Goal: Task Accomplishment & Management: Complete application form

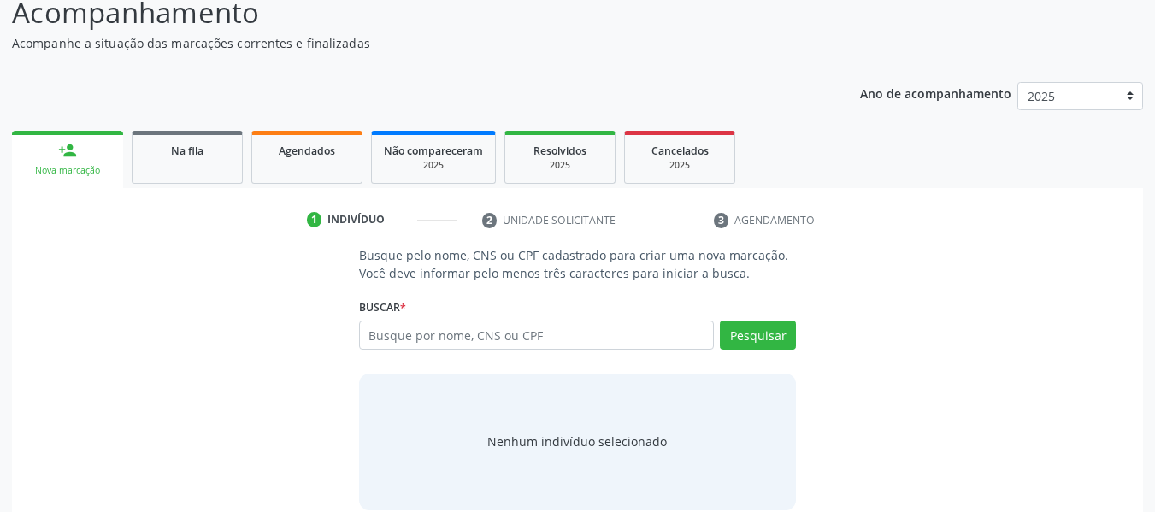
scroll to position [171, 0]
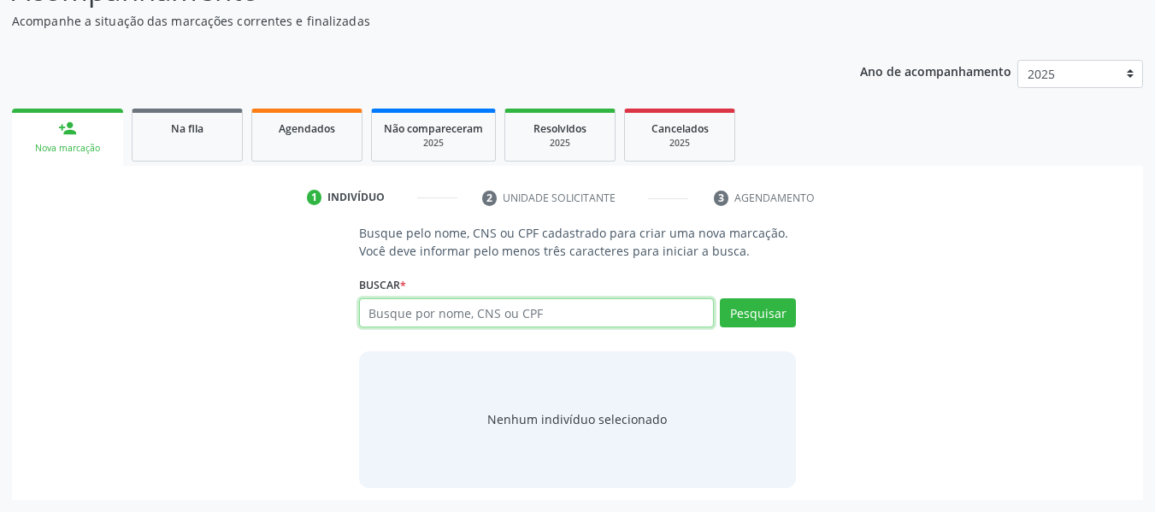
click at [408, 315] on input "text" at bounding box center [537, 312] width 356 height 29
type input "12376857456"
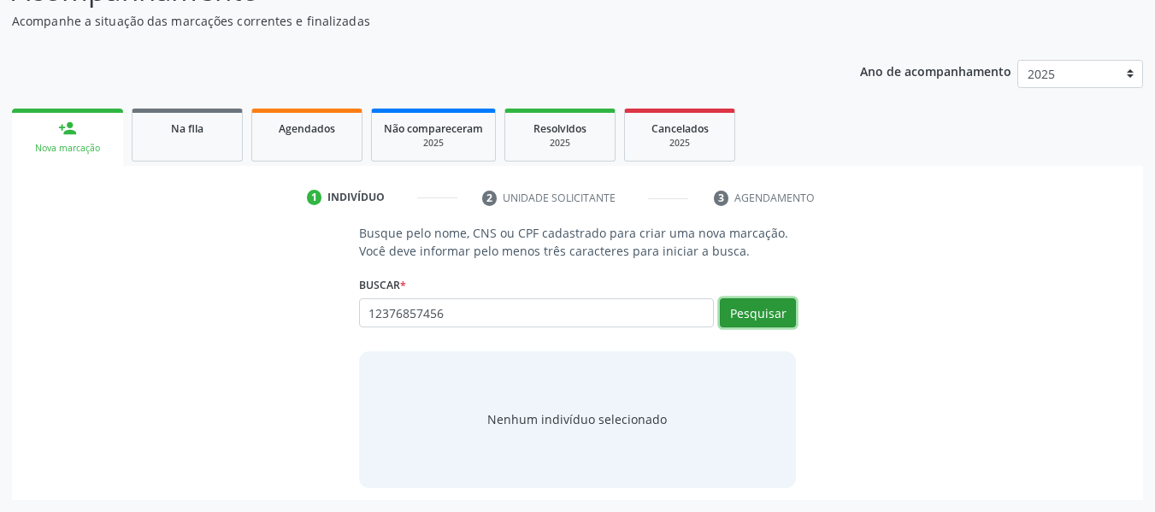
click at [757, 318] on button "Pesquisar" at bounding box center [758, 312] width 76 height 29
type input "12376857456"
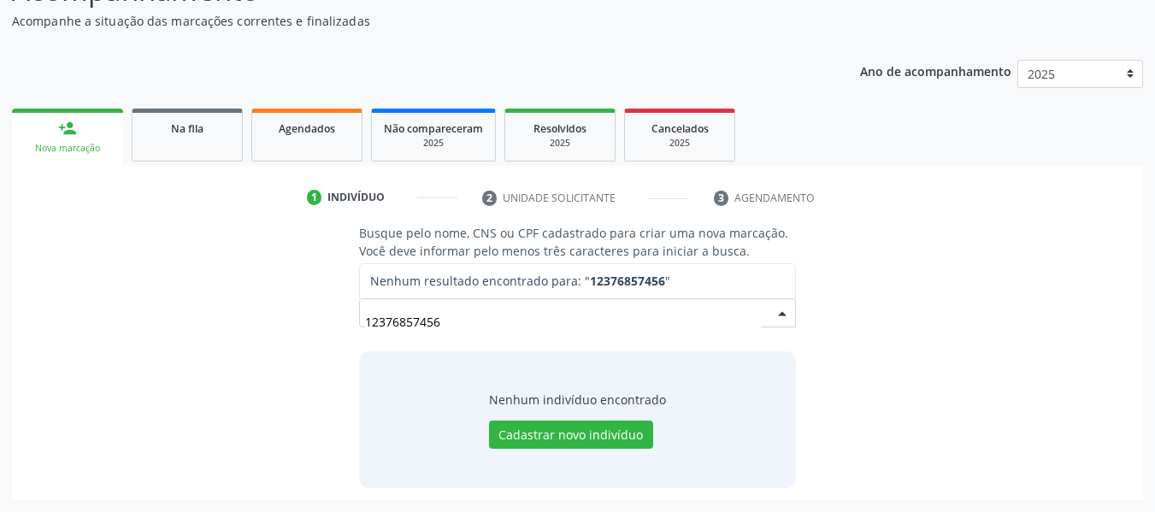
click at [745, 309] on input "12376857456" at bounding box center [563, 321] width 397 height 34
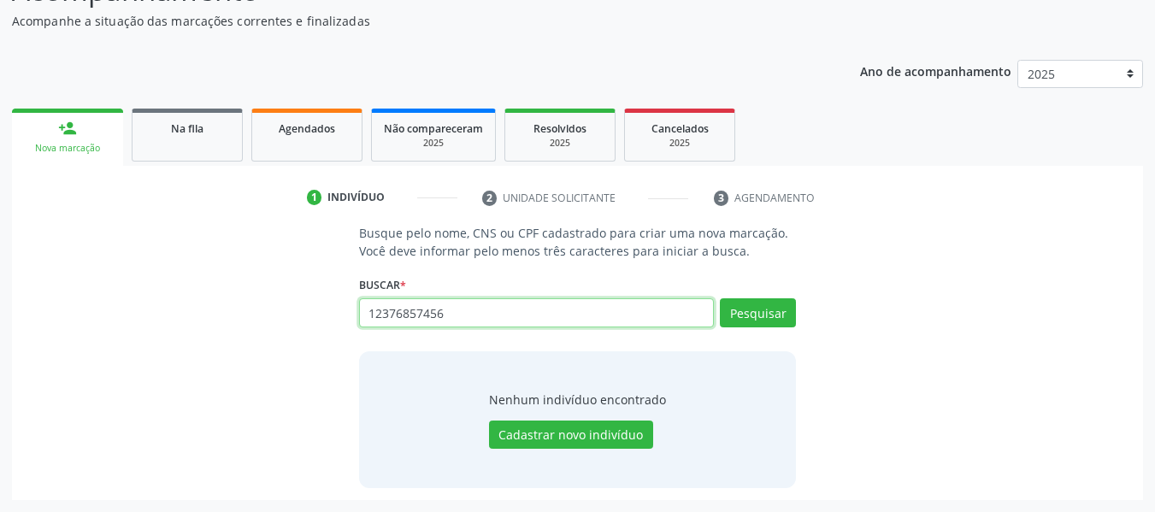
click at [457, 316] on input "12376857456" at bounding box center [537, 312] width 356 height 29
type input "1"
type input "700203452582127"
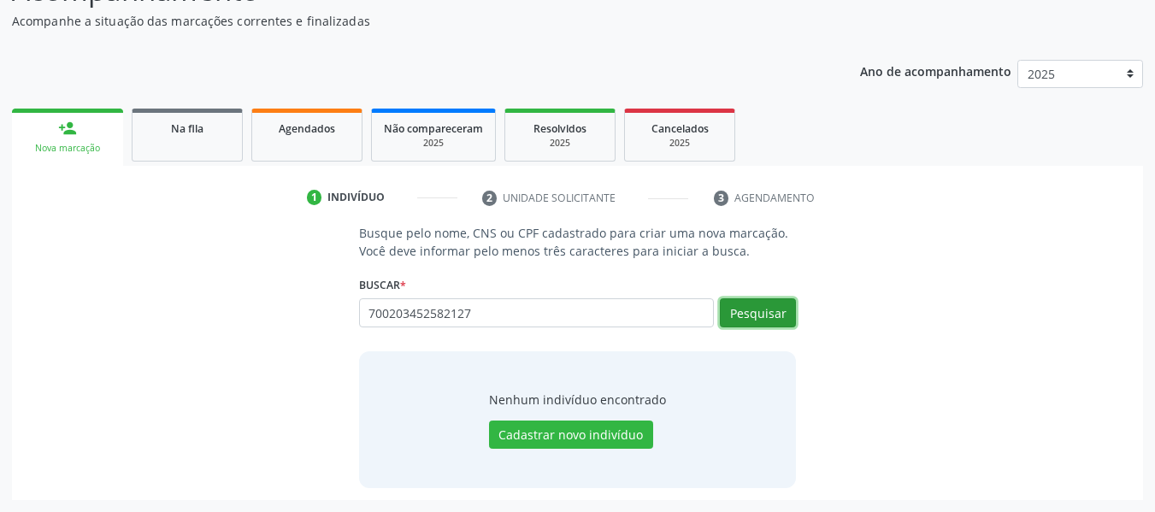
click at [750, 320] on button "Pesquisar" at bounding box center [758, 312] width 76 height 29
type input "700203452582127"
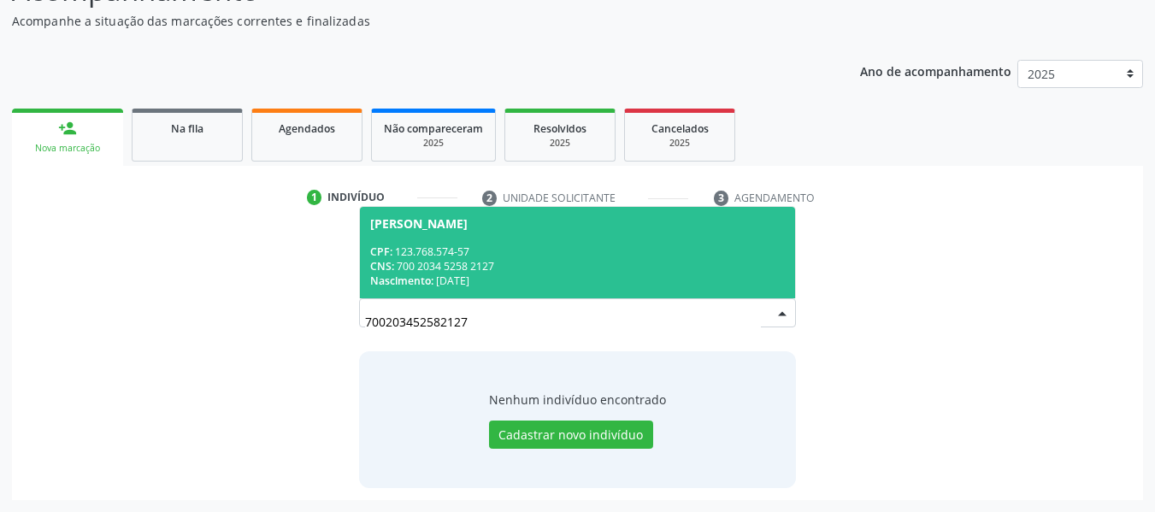
click at [472, 262] on div "CNS: 700 2034 5258 2127" at bounding box center [577, 266] width 415 height 15
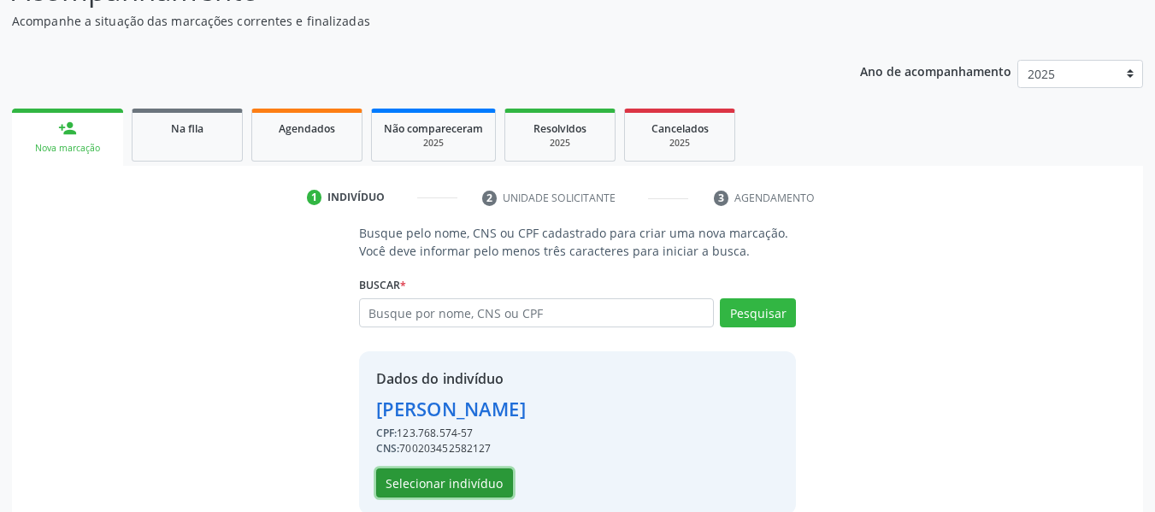
click at [432, 480] on button "Selecionar indivíduo" at bounding box center [444, 482] width 137 height 29
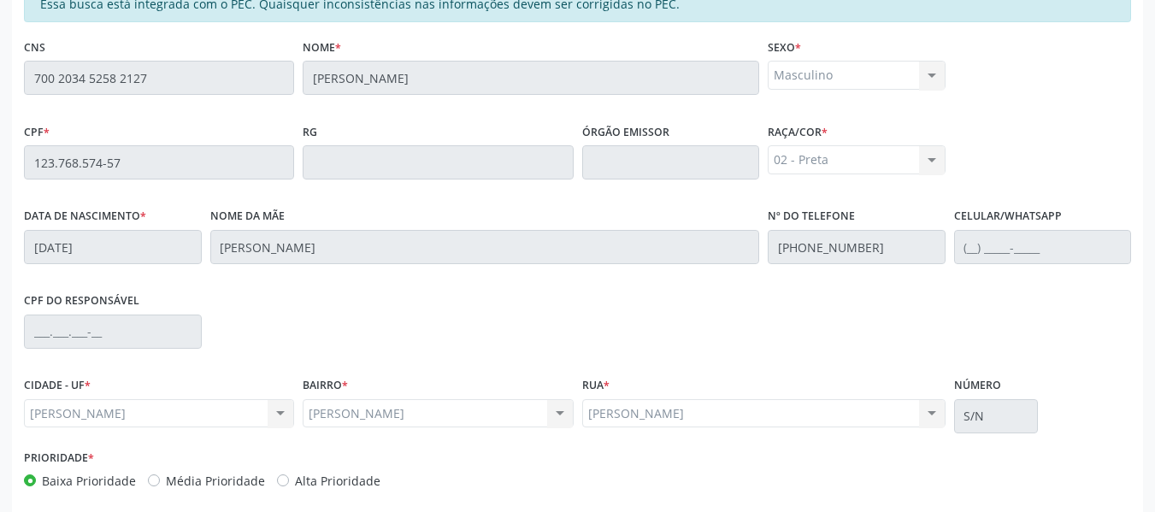
scroll to position [488, 0]
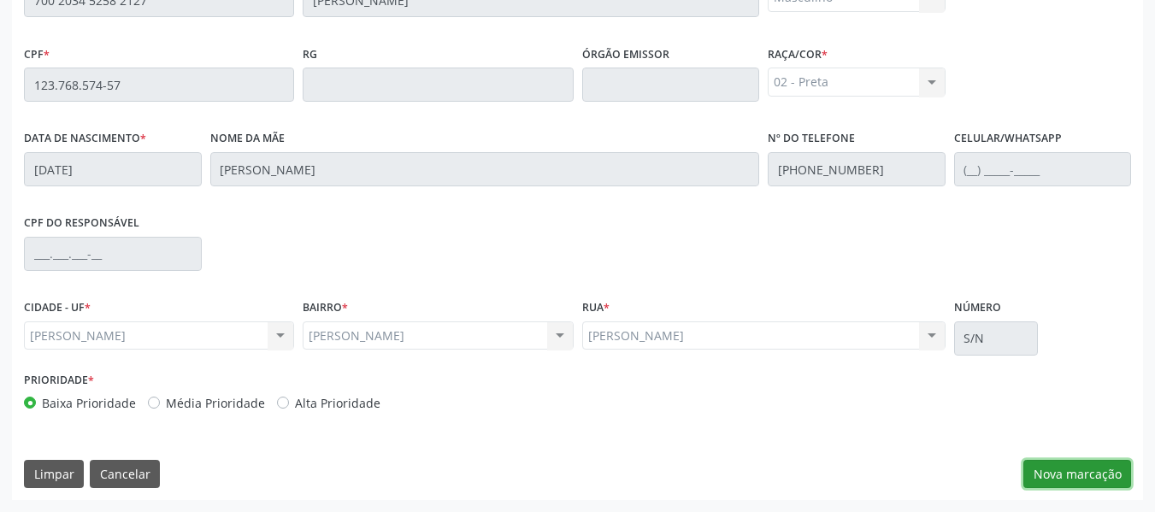
click at [1082, 473] on button "Nova marcação" at bounding box center [1077, 474] width 108 height 29
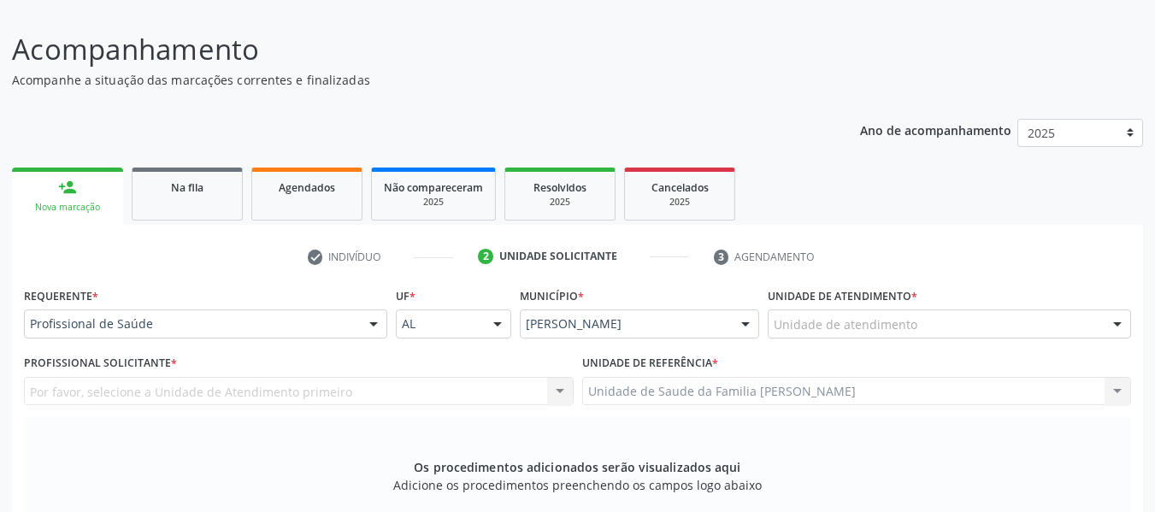
scroll to position [90, 0]
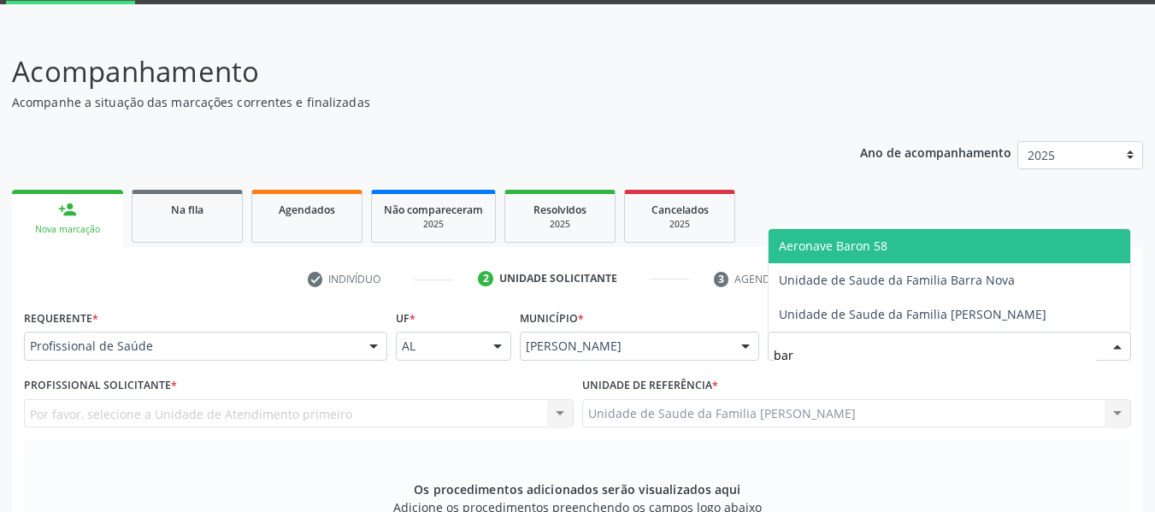
type input "barr"
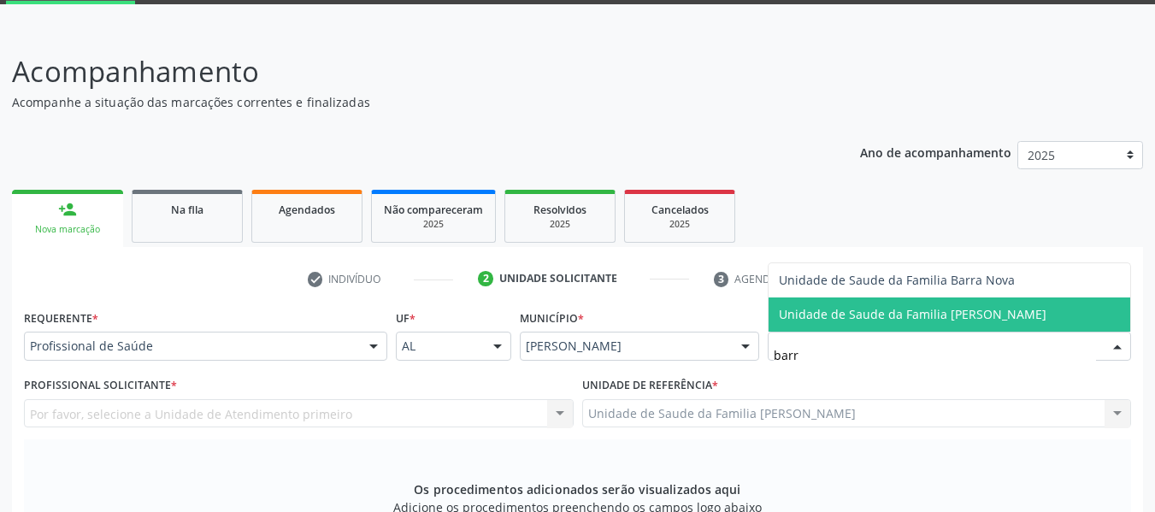
click at [869, 316] on span "Unidade de Saude da Familia [PERSON_NAME]" at bounding box center [913, 314] width 268 height 16
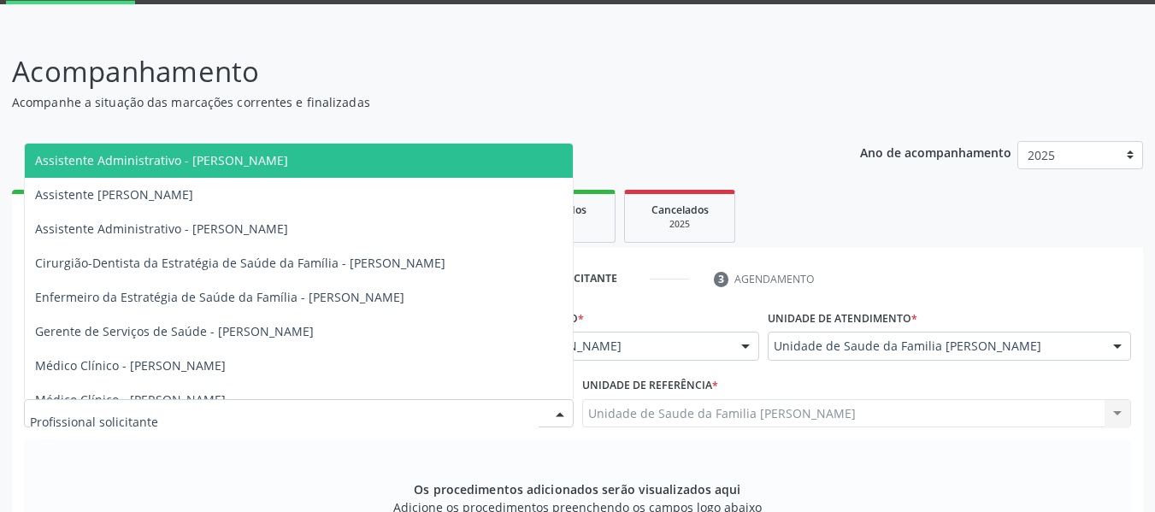
click at [557, 413] on div at bounding box center [560, 414] width 26 height 29
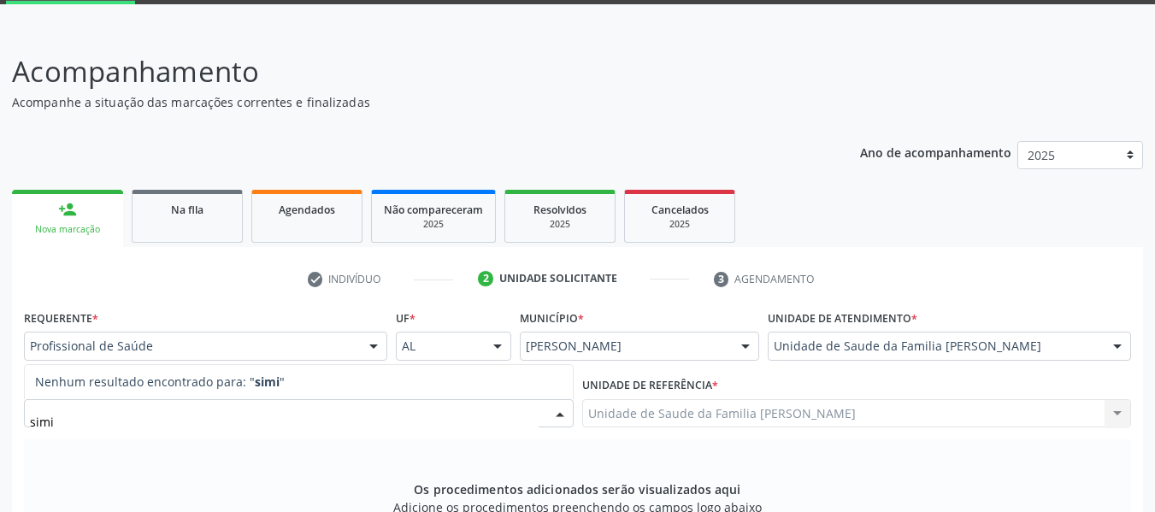
type input "sim"
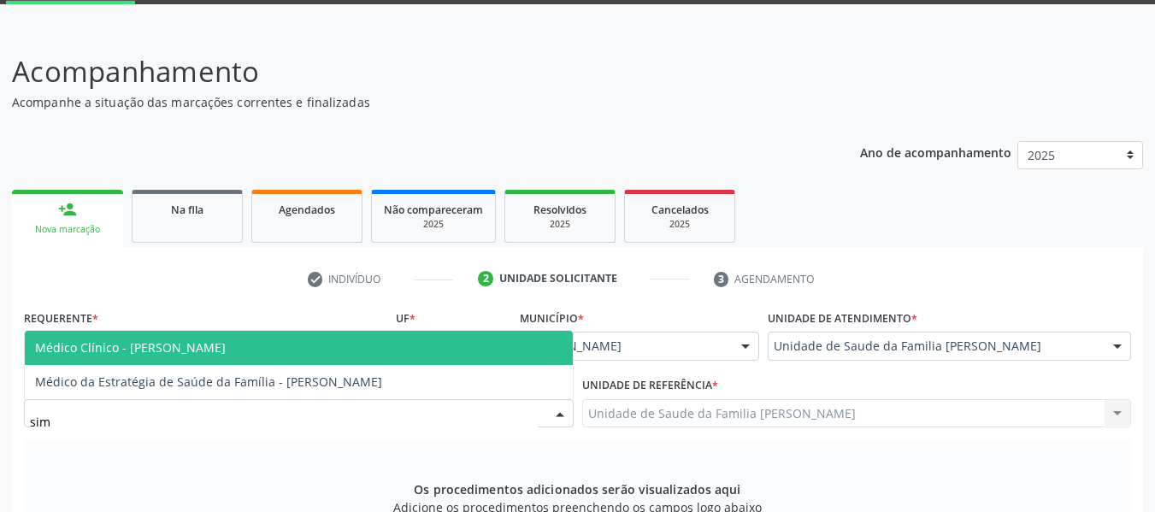
click at [443, 346] on span "Médico Clínico - [PERSON_NAME]" at bounding box center [299, 348] width 548 height 34
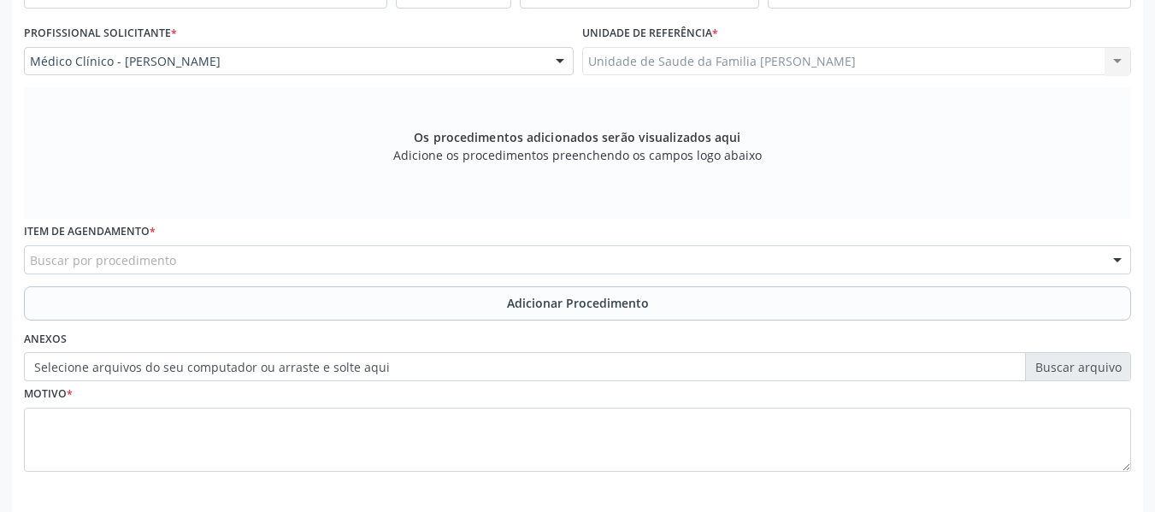
scroll to position [510, 0]
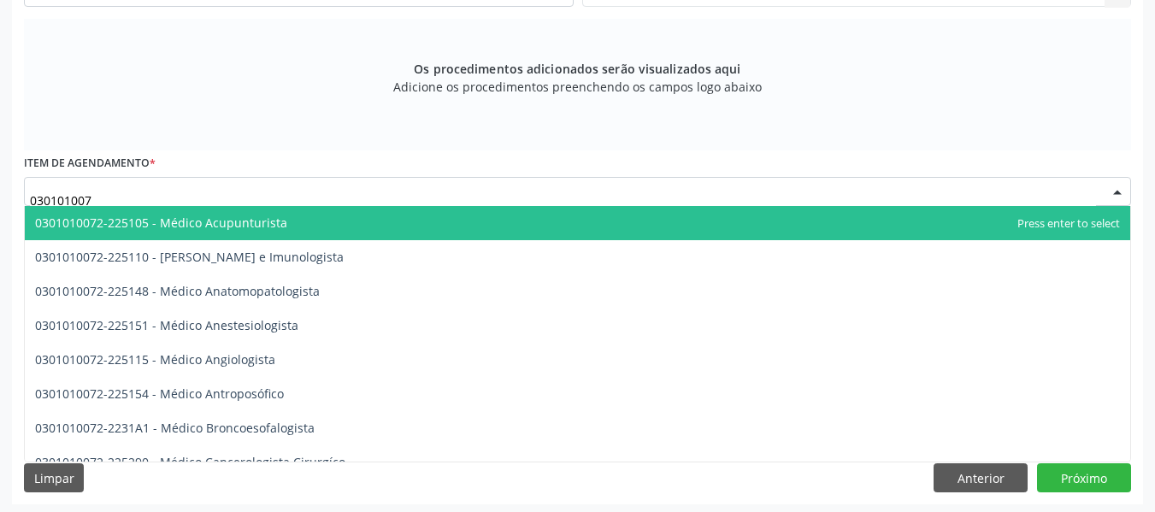
type input "0301010072"
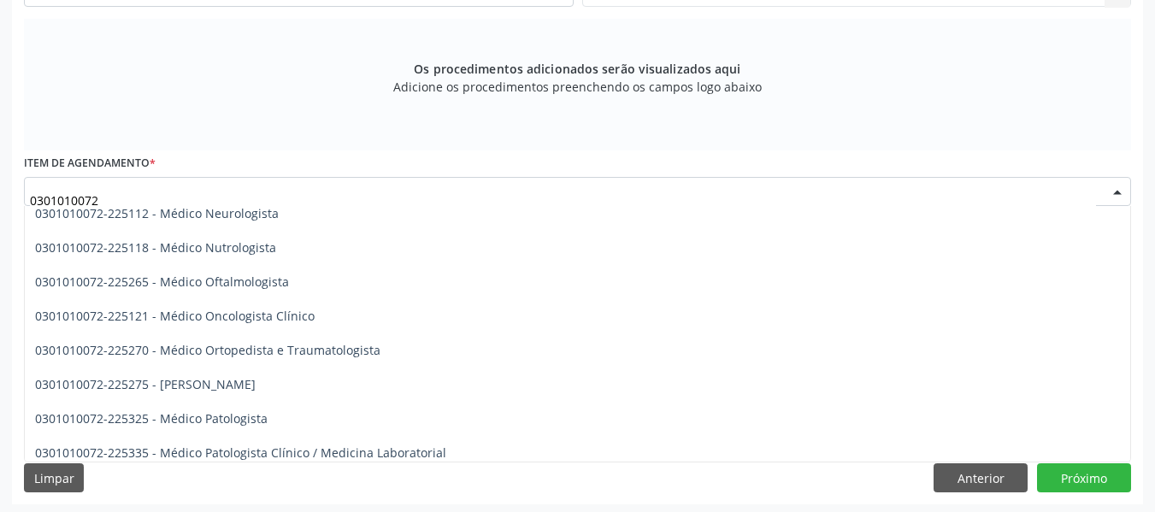
scroll to position [1379, 0]
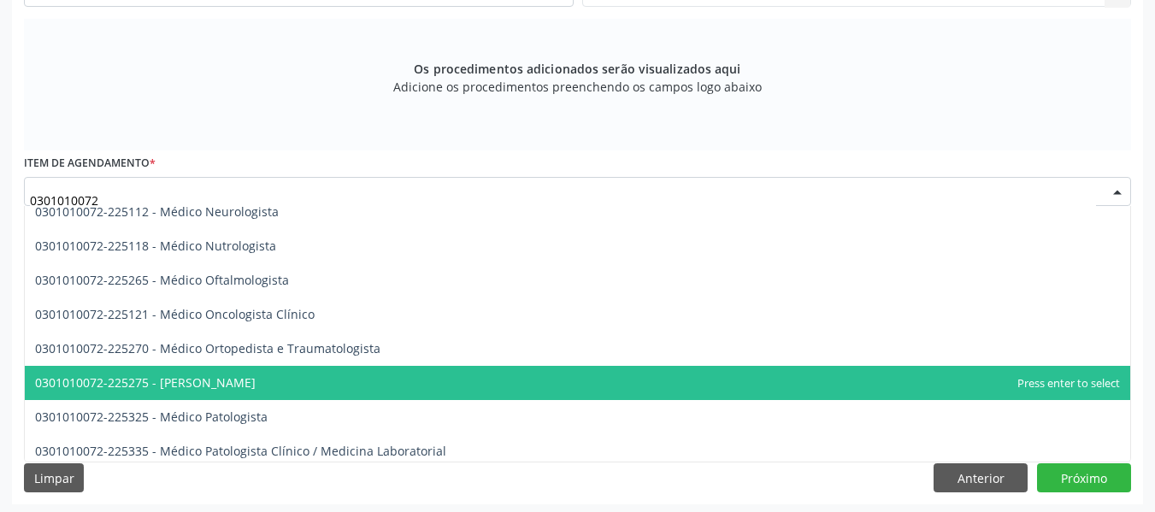
click at [408, 383] on span "0301010072-225275 - [PERSON_NAME]" at bounding box center [577, 383] width 1105 height 34
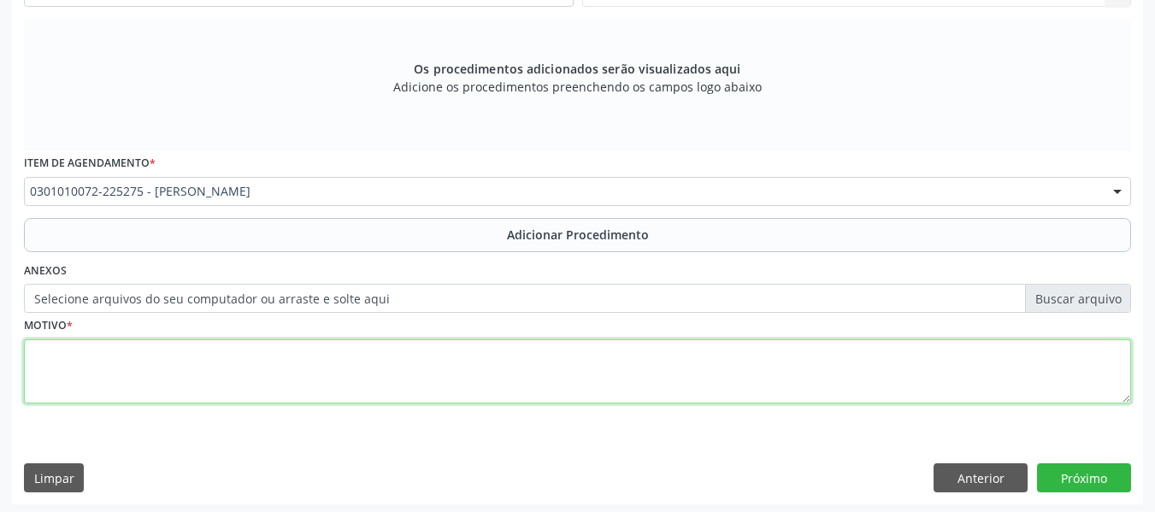
click at [113, 384] on textarea at bounding box center [577, 371] width 1107 height 65
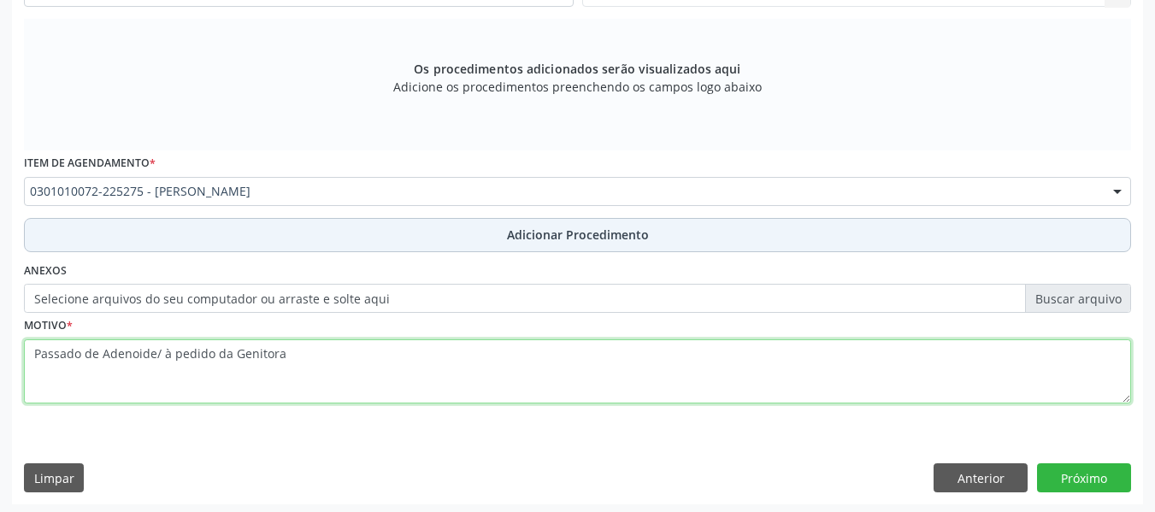
type textarea "Passado de Adenoide/ à pedido da Genitora"
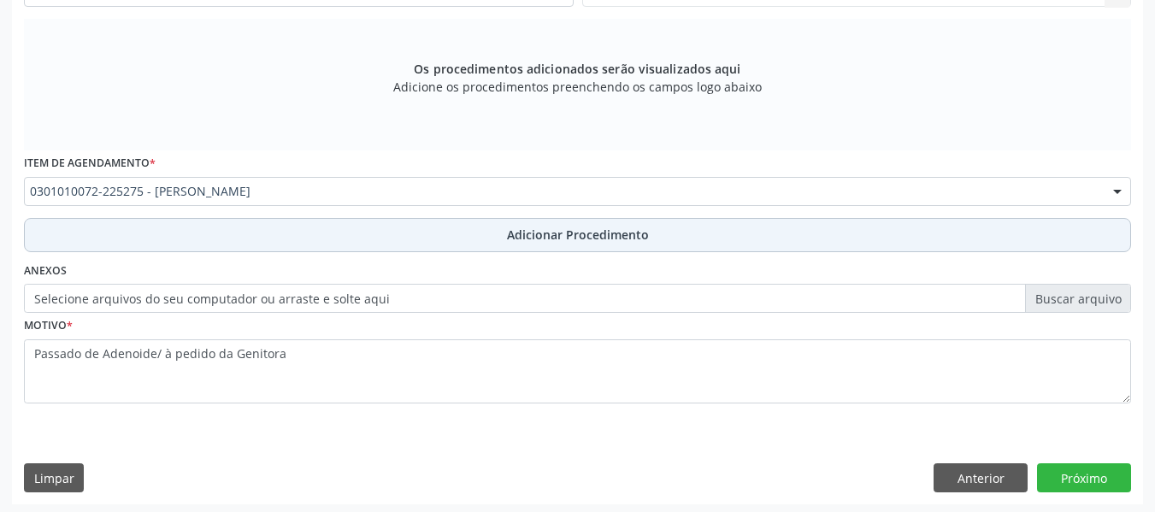
click at [580, 233] on span "Adicionar Procedimento" at bounding box center [578, 235] width 142 height 18
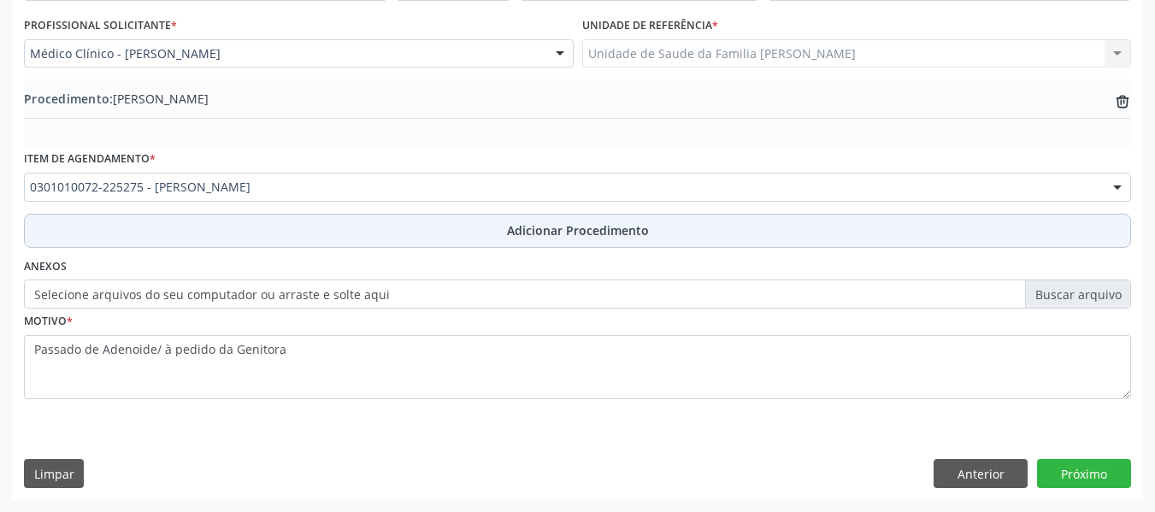
scroll to position [450, 0]
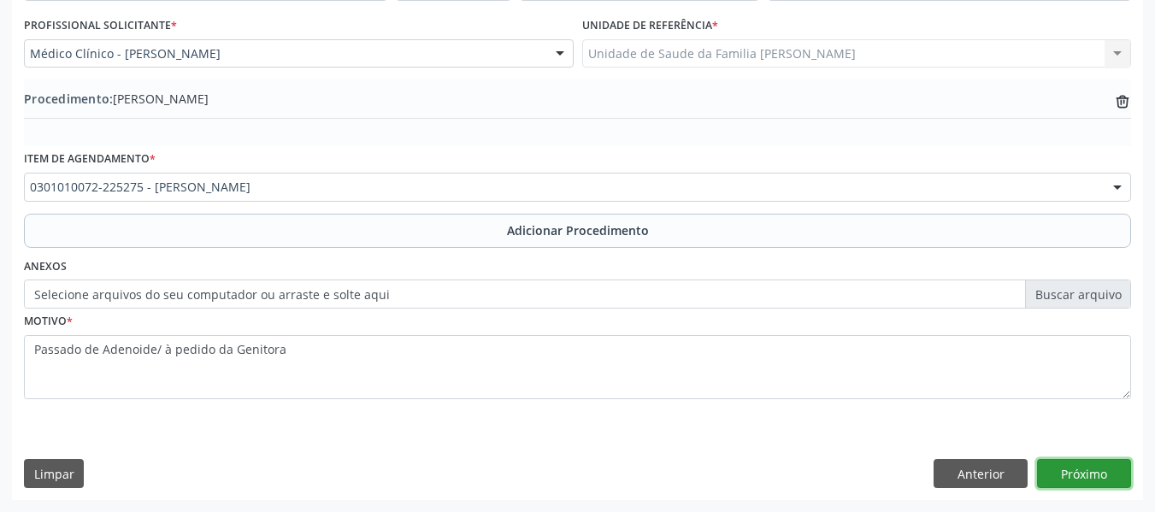
click at [1092, 472] on button "Próximo" at bounding box center [1084, 473] width 94 height 29
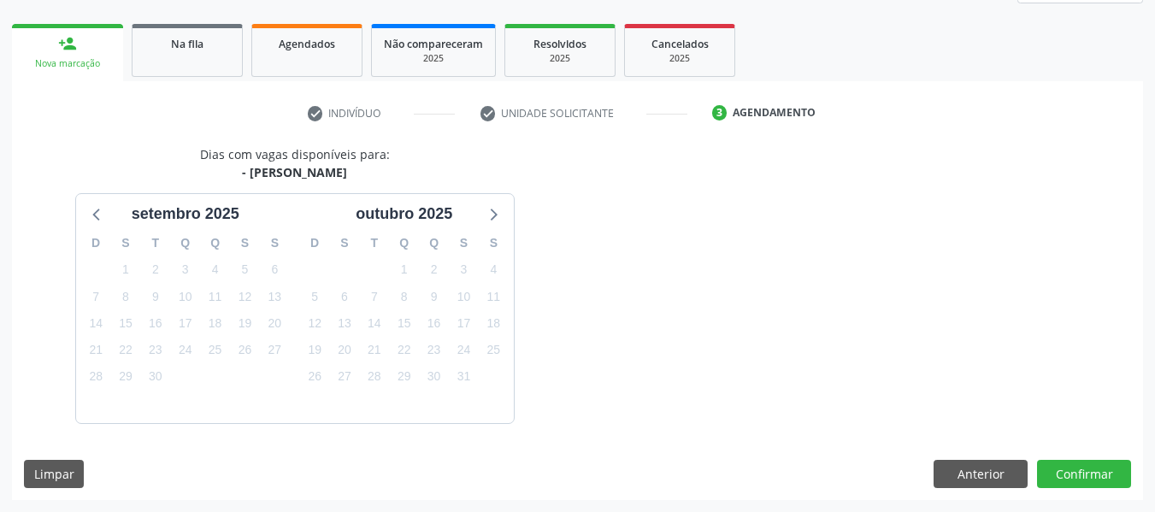
scroll to position [306, 0]
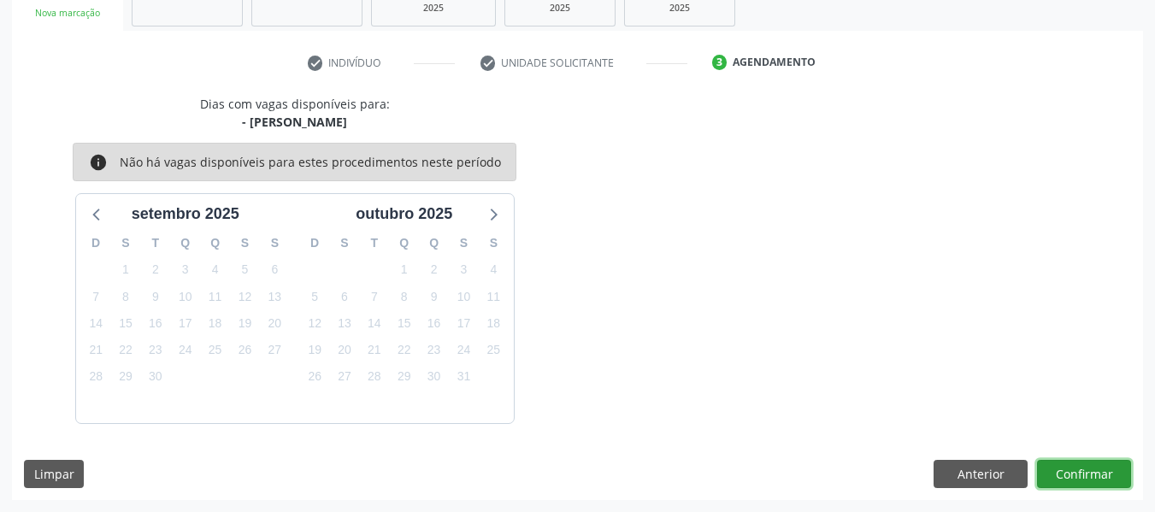
click at [1083, 469] on button "Confirmar" at bounding box center [1084, 474] width 94 height 29
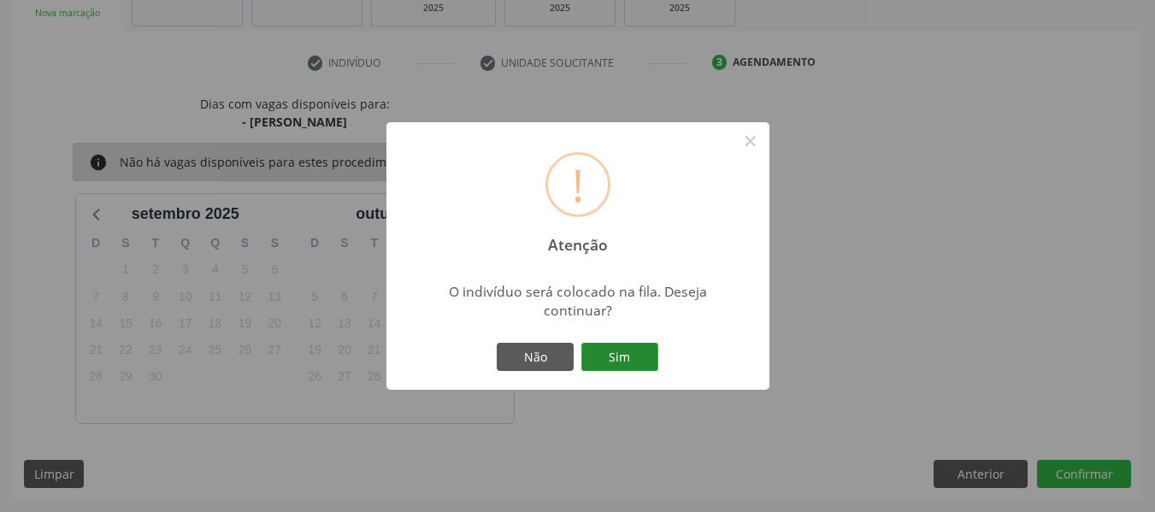
click at [604, 357] on button "Sim" at bounding box center [619, 357] width 77 height 29
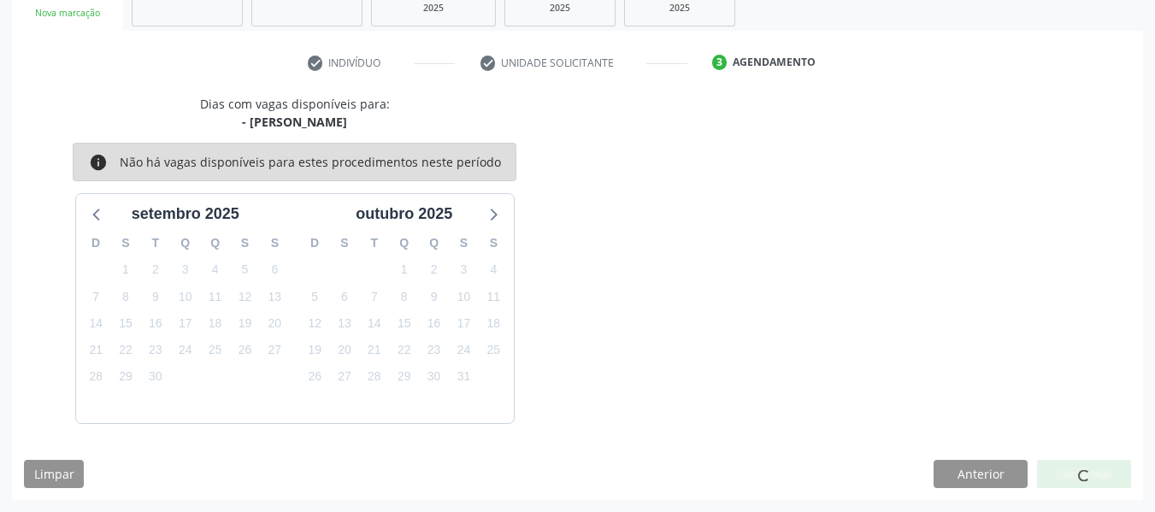
scroll to position [76, 0]
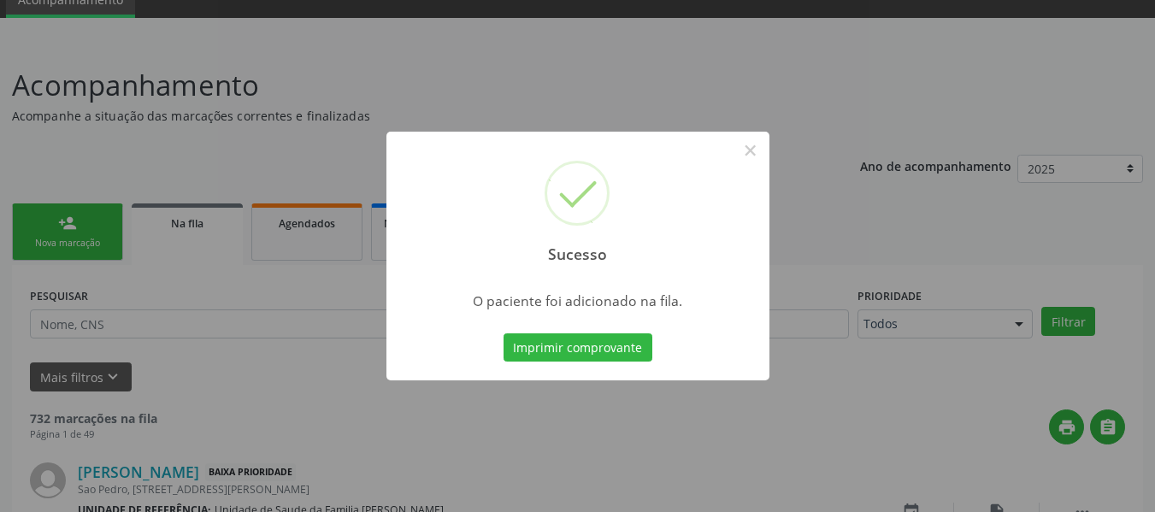
click at [303, 228] on div "Sucesso × O paciente foi adicionado na fila. Imprimir comprovante Cancel" at bounding box center [577, 256] width 1155 height 512
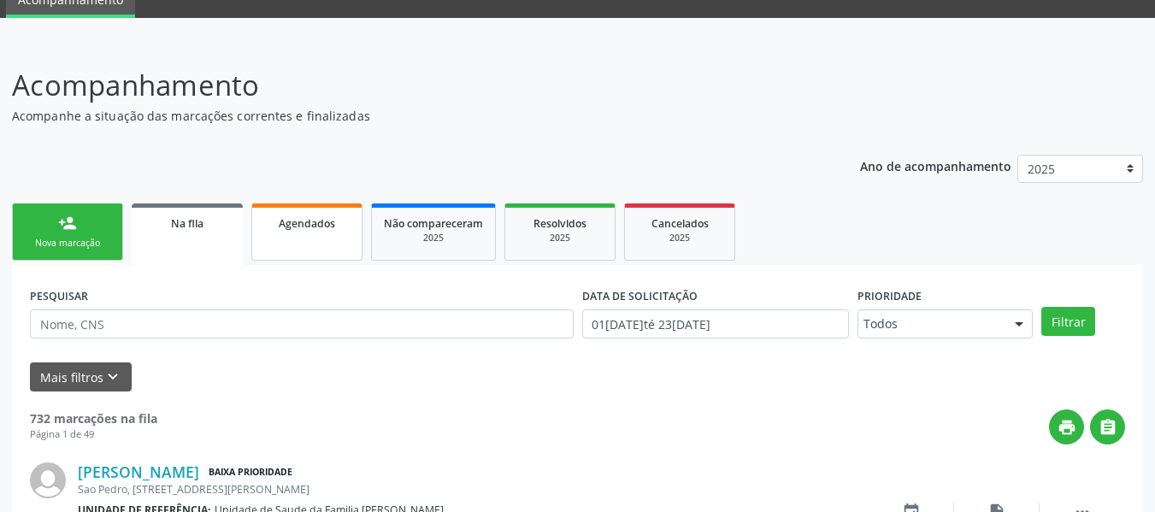
click at [303, 228] on span "Agendados" at bounding box center [307, 223] width 56 height 15
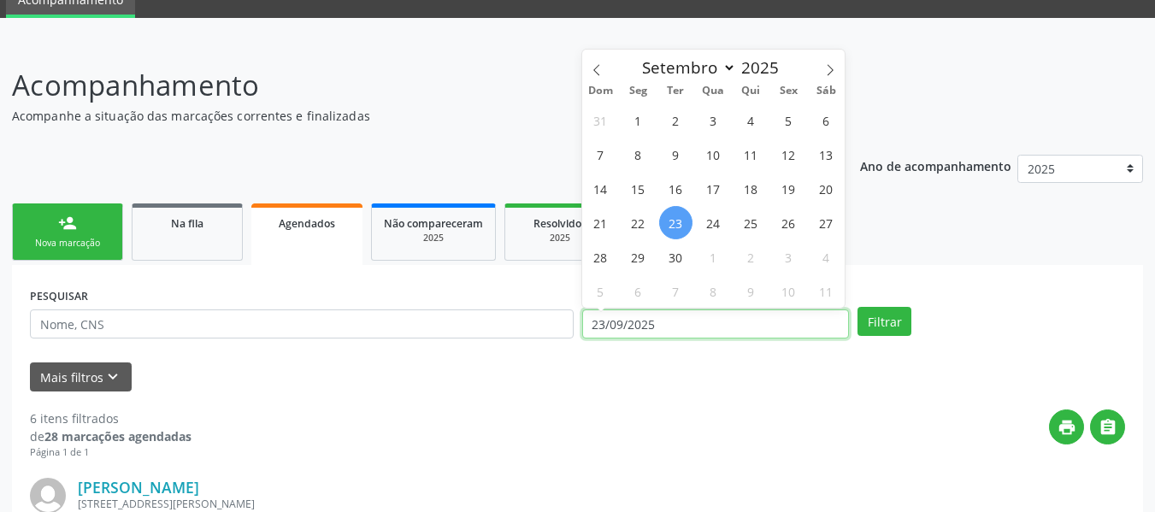
click at [598, 320] on input "23/09/2025" at bounding box center [716, 323] width 268 height 29
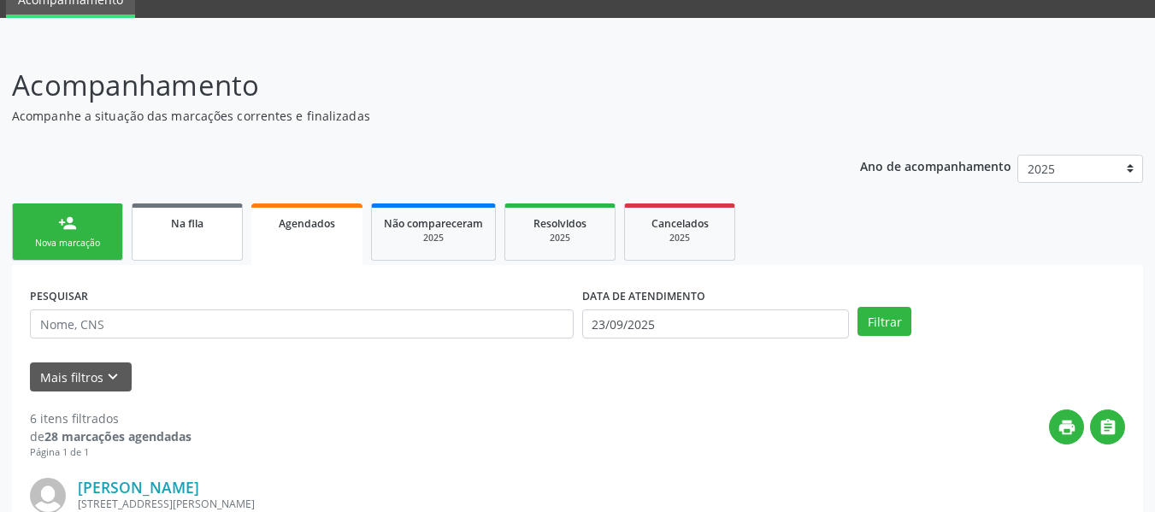
click at [187, 229] on span "Na fila" at bounding box center [187, 223] width 32 height 15
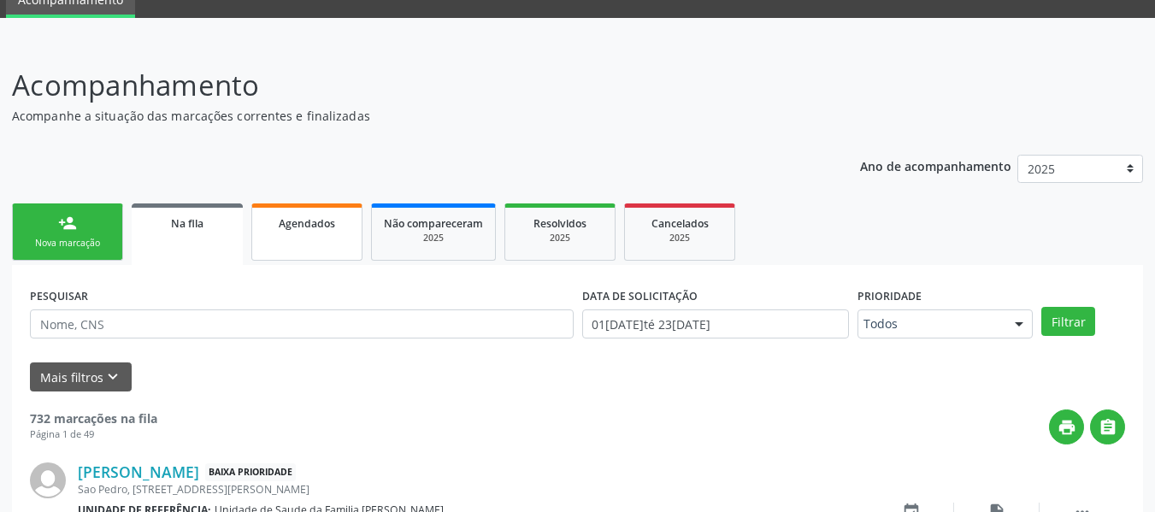
click at [324, 220] on span "Agendados" at bounding box center [307, 223] width 56 height 15
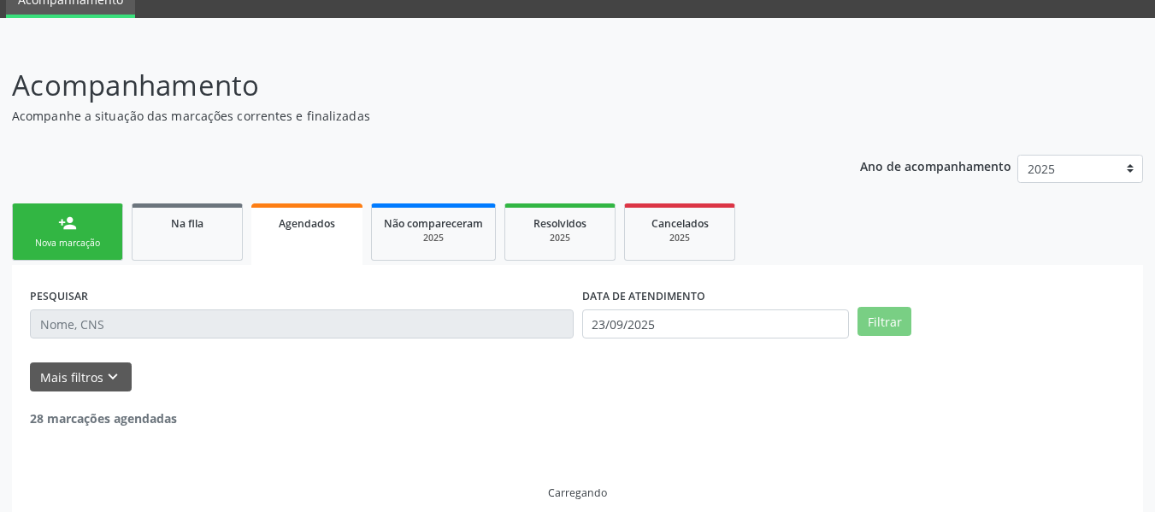
click at [324, 220] on span "Agendados" at bounding box center [307, 223] width 56 height 15
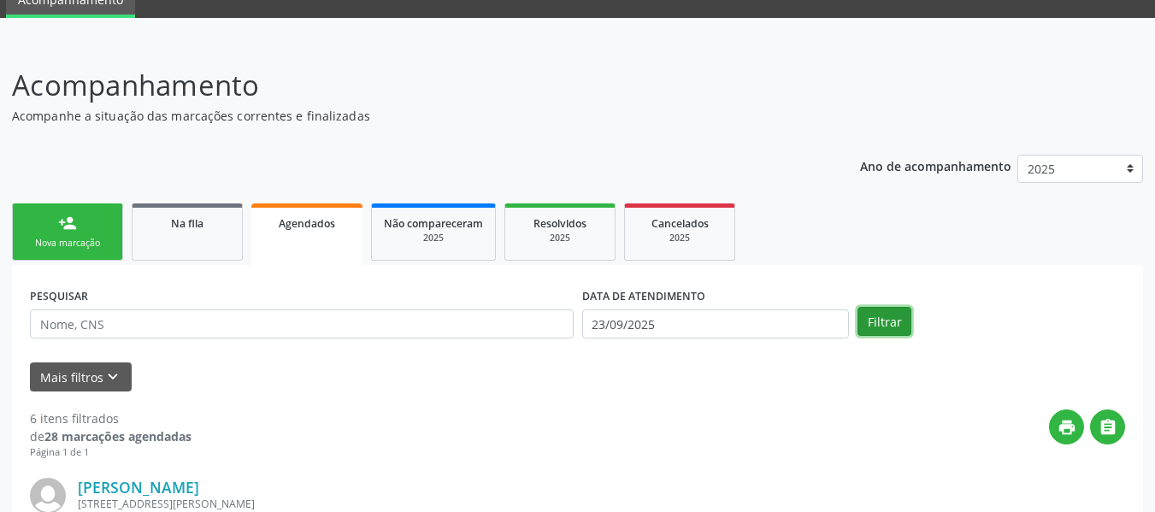
click at [881, 321] on button "Filtrar" at bounding box center [884, 321] width 54 height 29
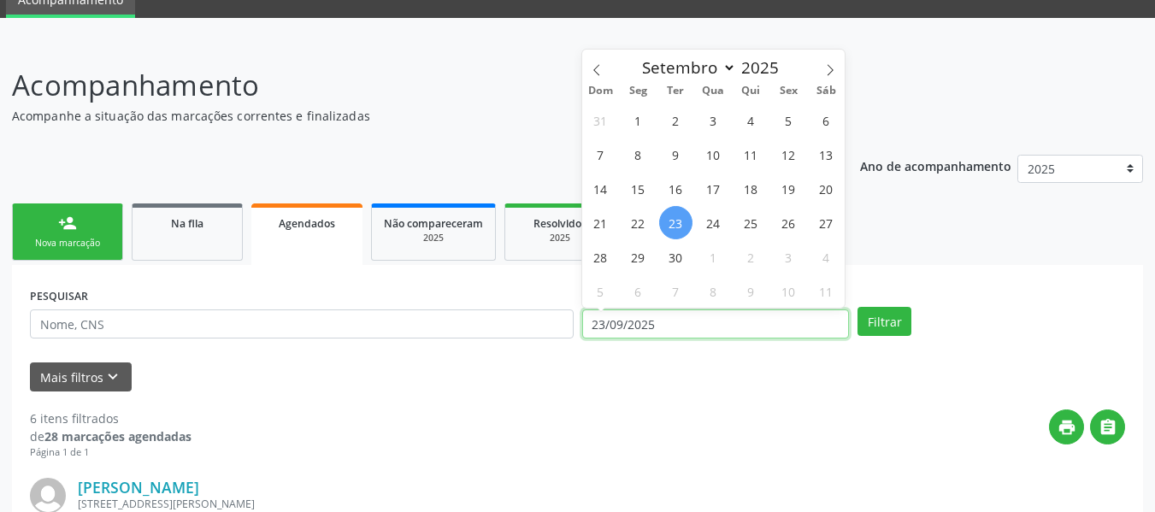
click at [691, 321] on input "23/09/2025" at bounding box center [716, 323] width 268 height 29
click at [639, 122] on span "1" at bounding box center [637, 119] width 33 height 33
type input "[DATE]"
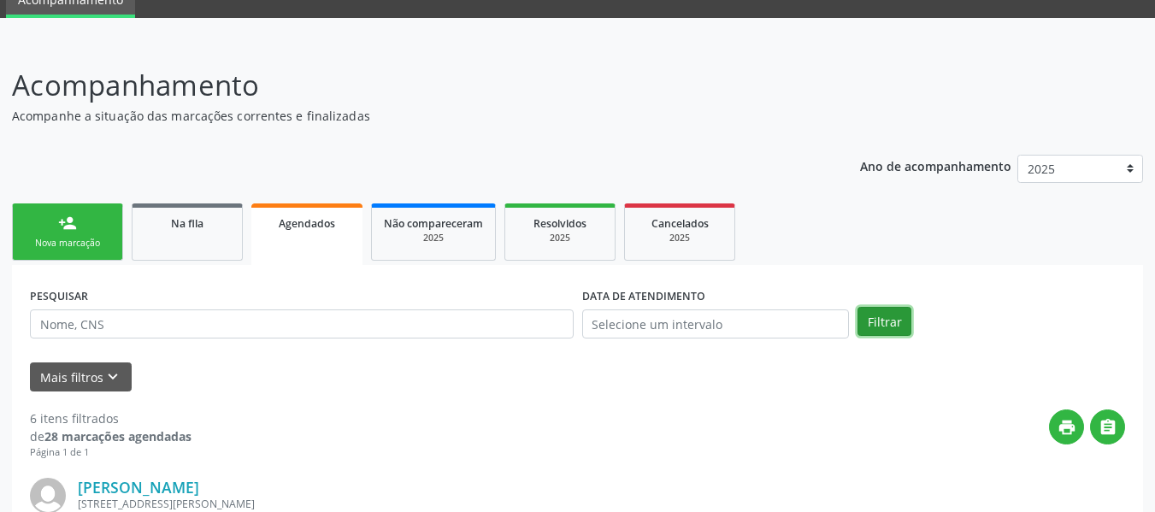
click at [881, 319] on button "Filtrar" at bounding box center [884, 321] width 54 height 29
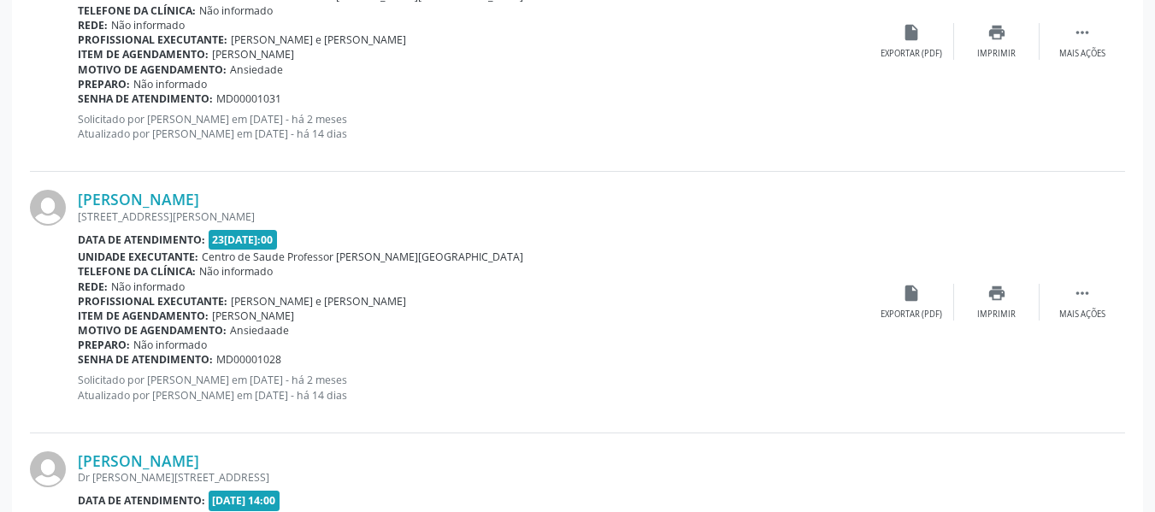
scroll to position [4003, 0]
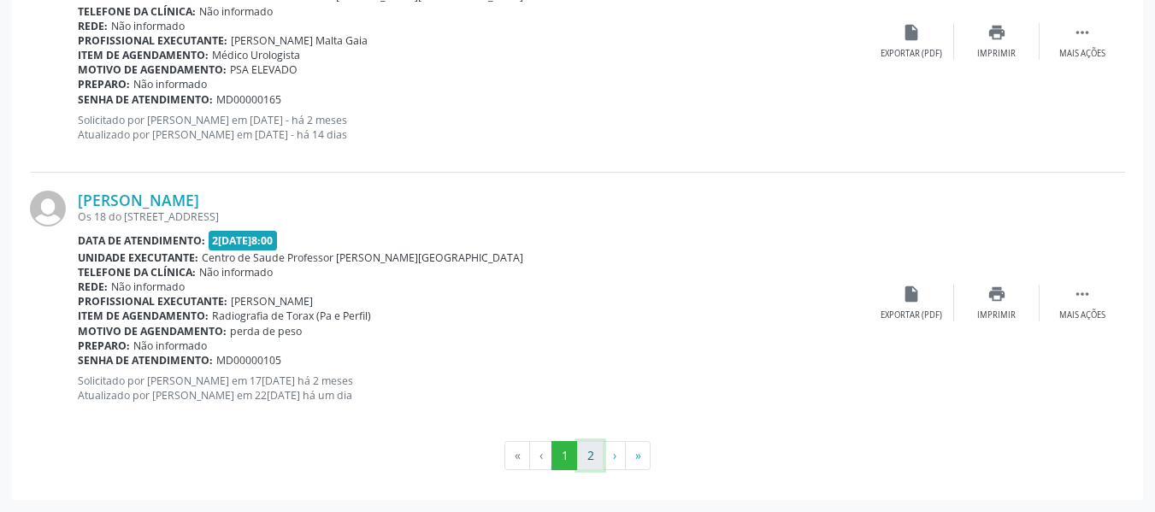
click at [591, 457] on button "2" at bounding box center [590, 455] width 27 height 29
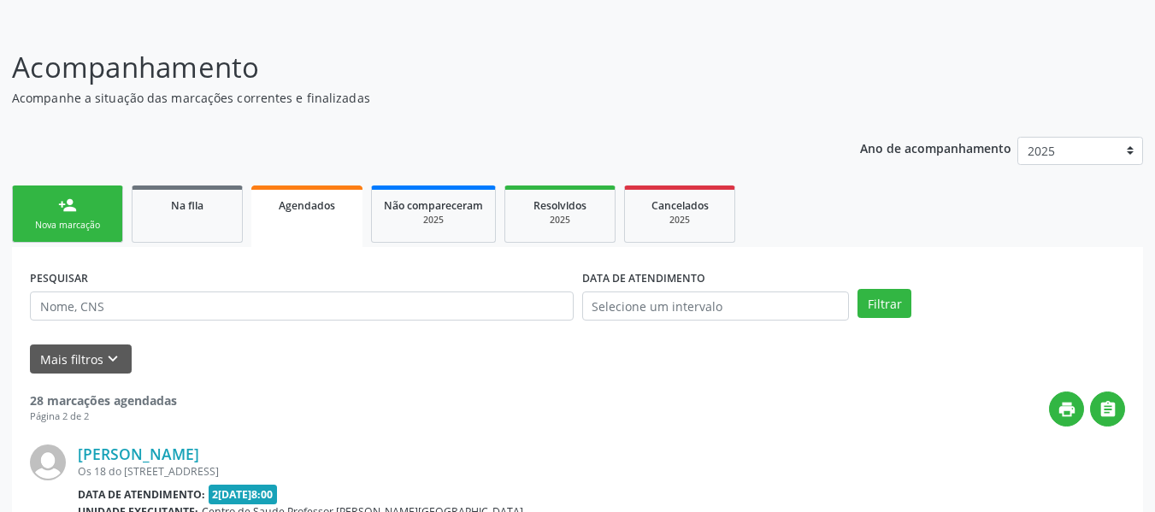
scroll to position [3481, 0]
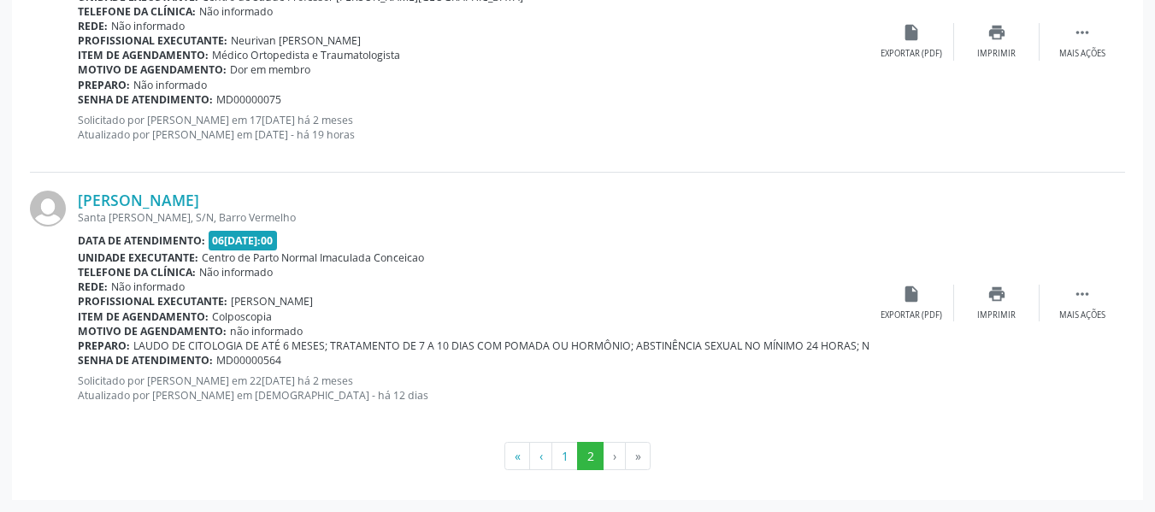
click at [612, 456] on li "›" at bounding box center [615, 456] width 22 height 29
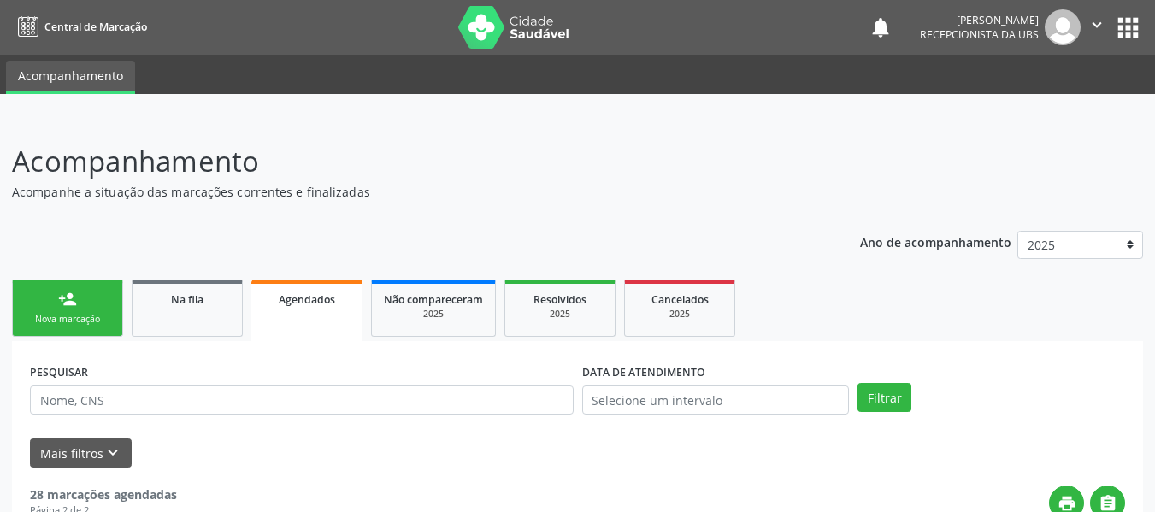
click at [50, 293] on link "person_add Nova marcação" at bounding box center [67, 308] width 111 height 57
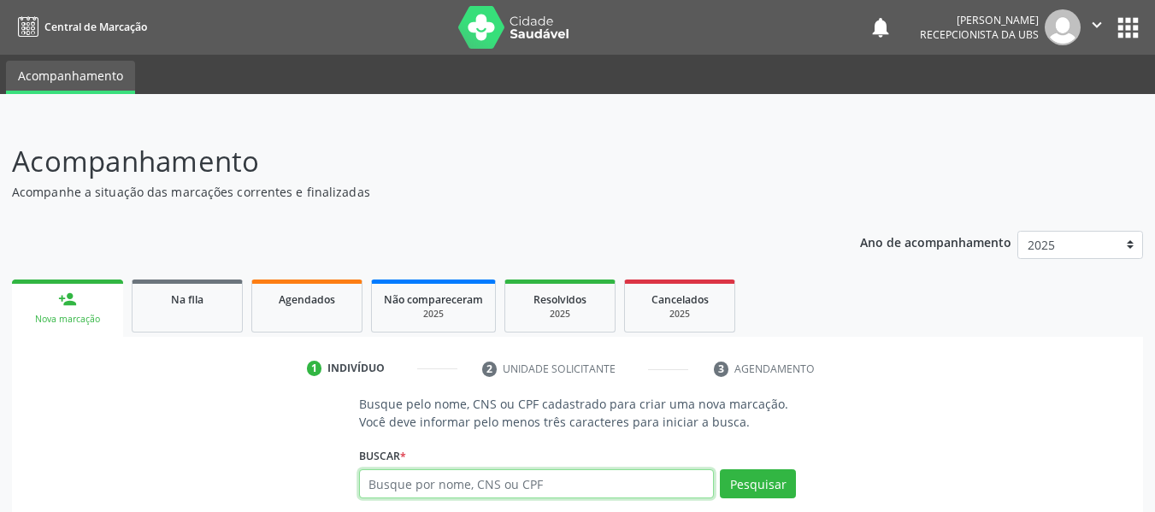
click at [511, 486] on input "text" at bounding box center [537, 483] width 356 height 29
type input "704602604065527"
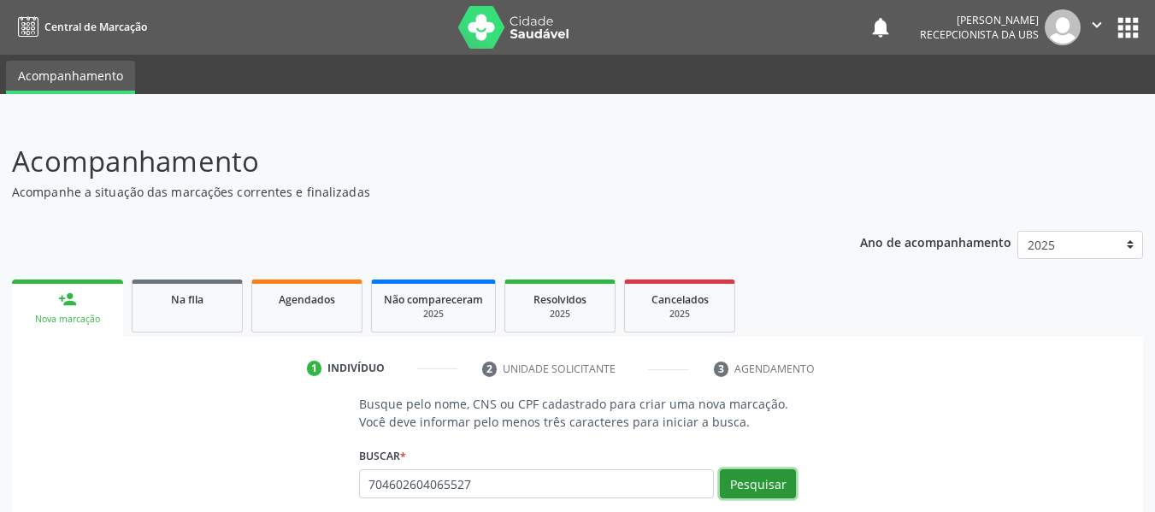
click at [757, 479] on button "Pesquisar" at bounding box center [758, 483] width 76 height 29
type input "704602604065527"
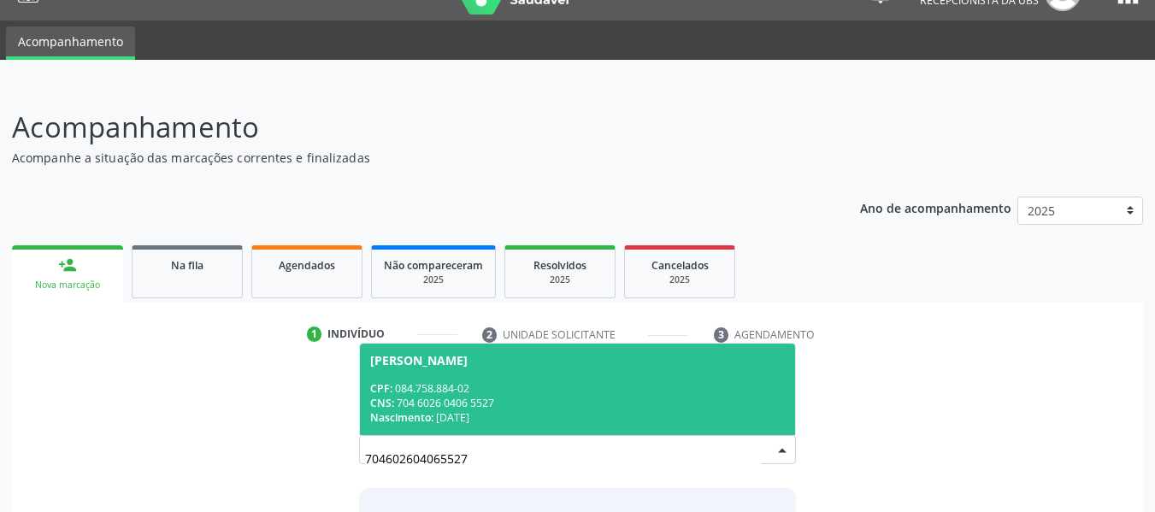
scroll to position [171, 0]
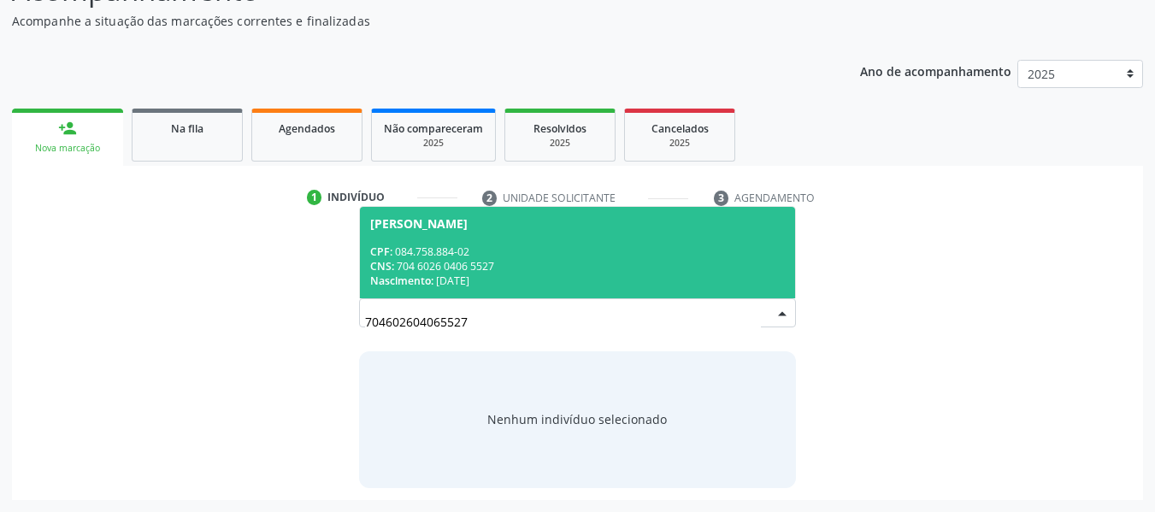
click at [506, 263] on div "CNS: 704 6026 0406 5527" at bounding box center [577, 266] width 415 height 15
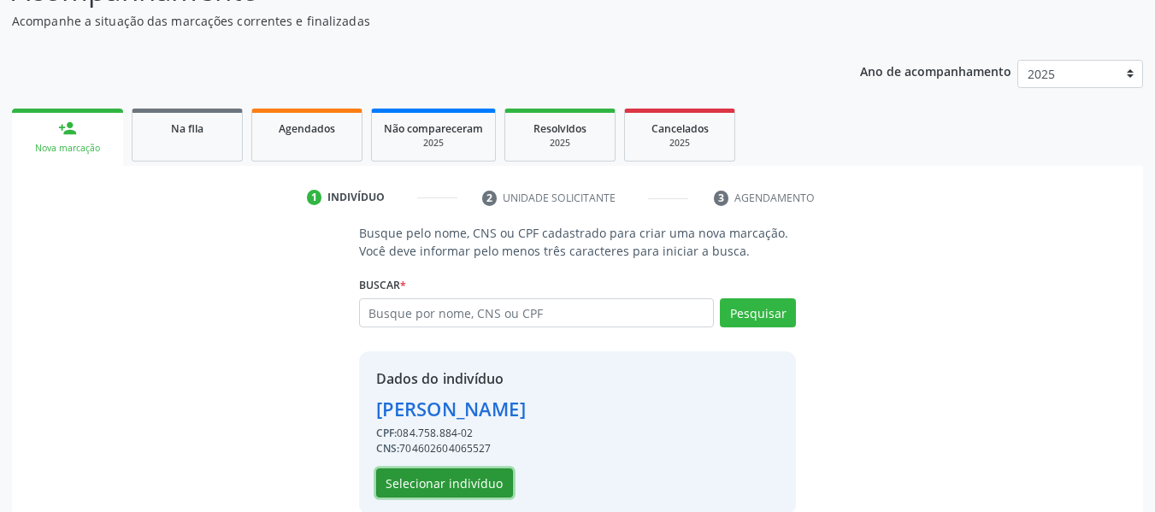
click at [429, 480] on button "Selecionar indivíduo" at bounding box center [444, 482] width 137 height 29
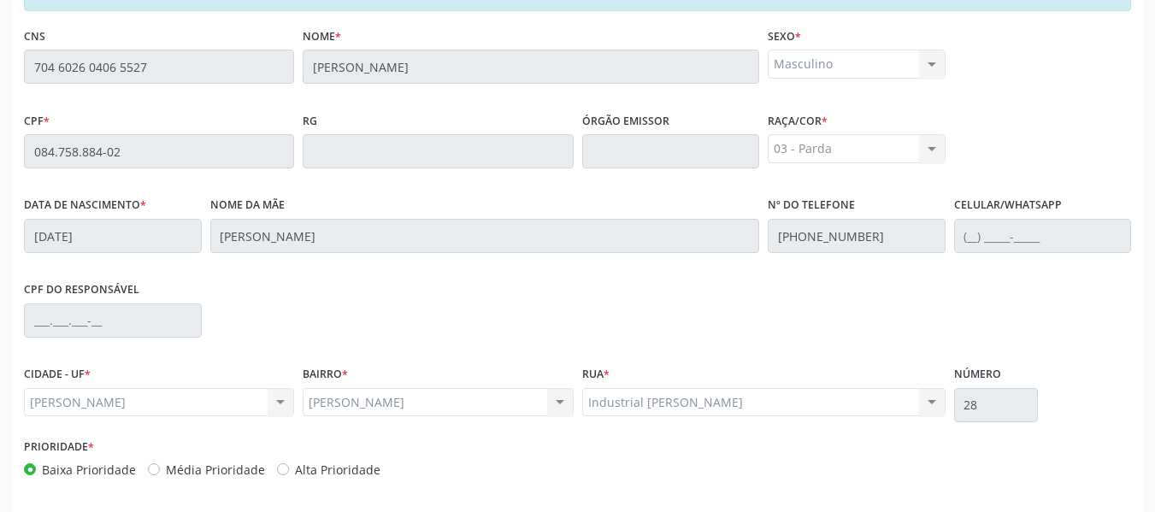
scroll to position [488, 0]
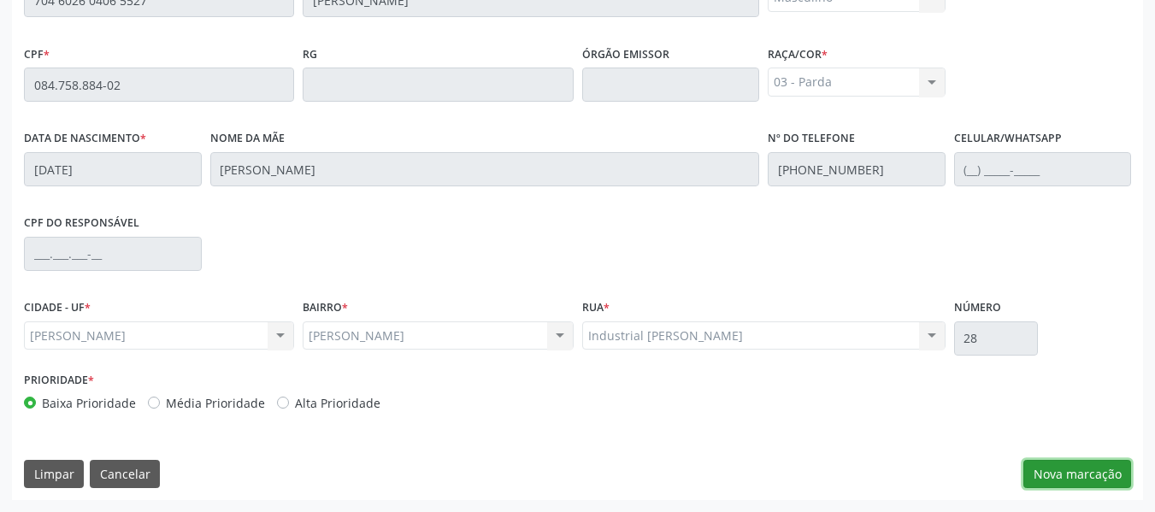
click at [1086, 474] on button "Nova marcação" at bounding box center [1077, 474] width 108 height 29
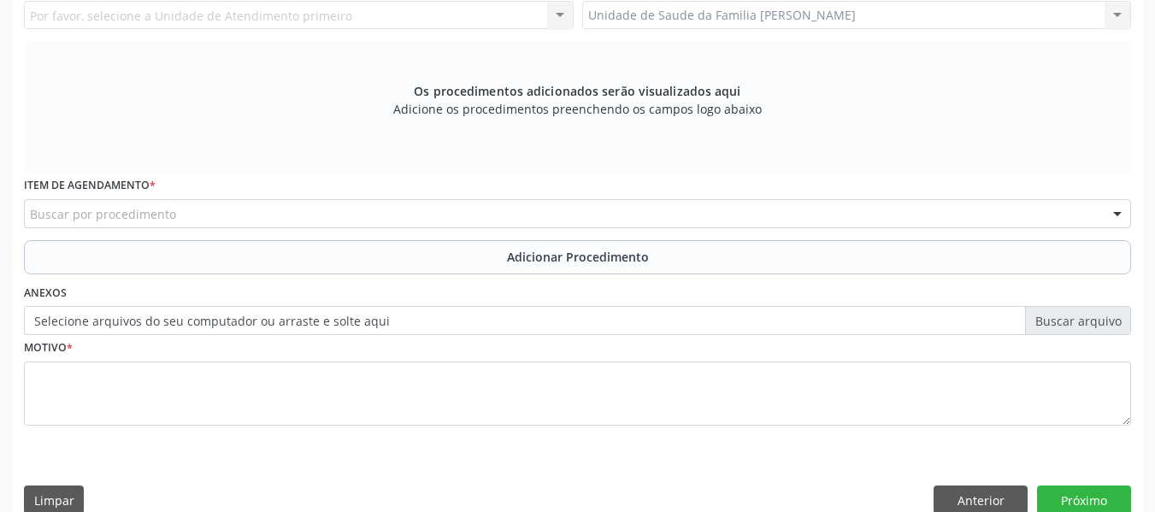
click at [1118, 14] on div "Unidade de Saude da Familia Barro Vermelho Unidade de Saude da Familia Barro Ve…" at bounding box center [857, 15] width 550 height 29
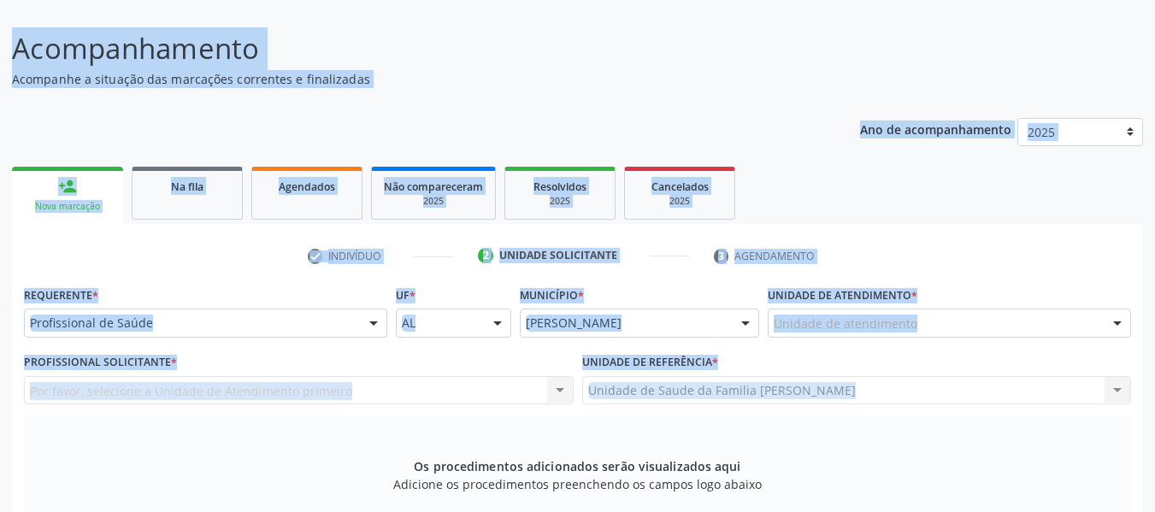
scroll to position [24, 0]
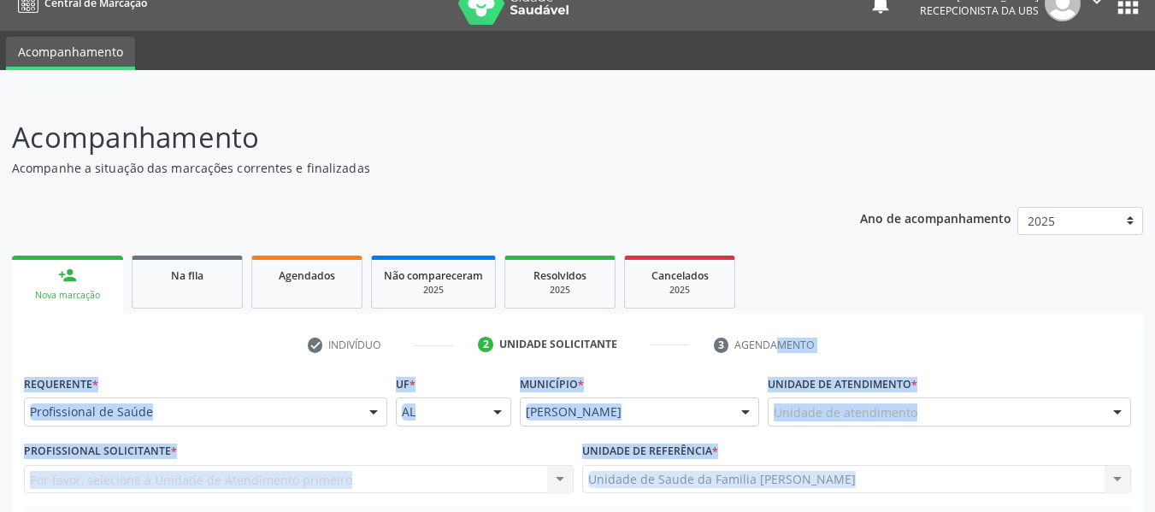
drag, startPoint x: 1118, startPoint y: 14, endPoint x: 896, endPoint y: 356, distance: 407.8
click at [896, 356] on ul "check Indivíduo 2 Unidade solicitante 3 Agendamento" at bounding box center [577, 345] width 1131 height 28
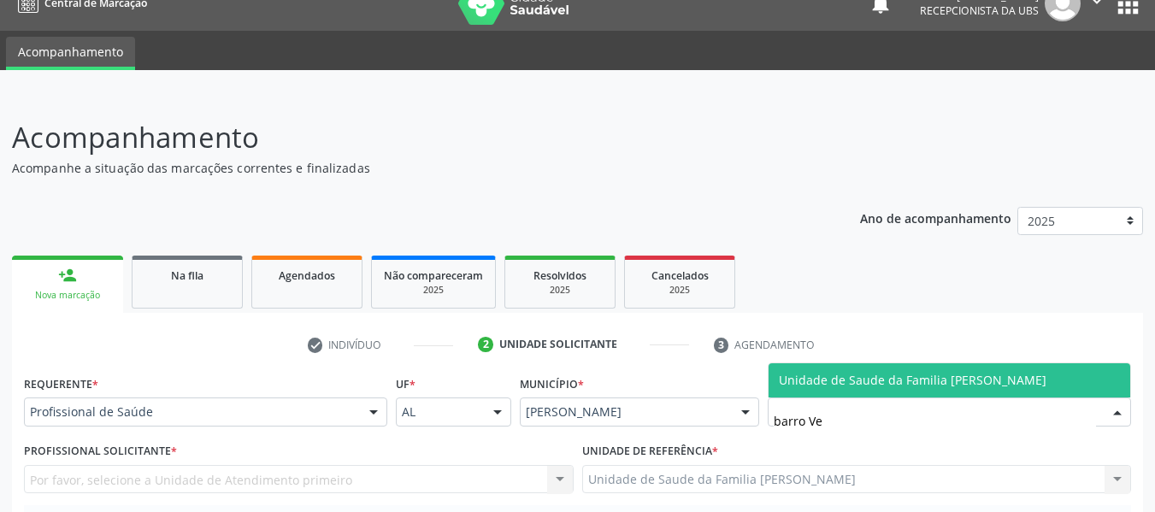
type input "barro Ver"
click at [871, 380] on span "Unidade de Saude da Familia [PERSON_NAME]" at bounding box center [913, 380] width 268 height 16
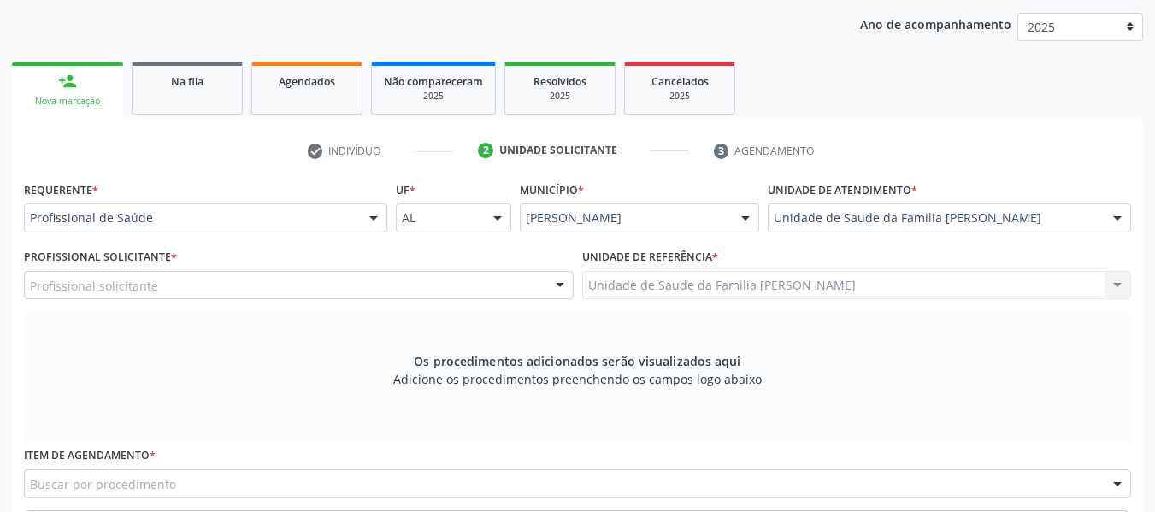
scroll to position [252, 0]
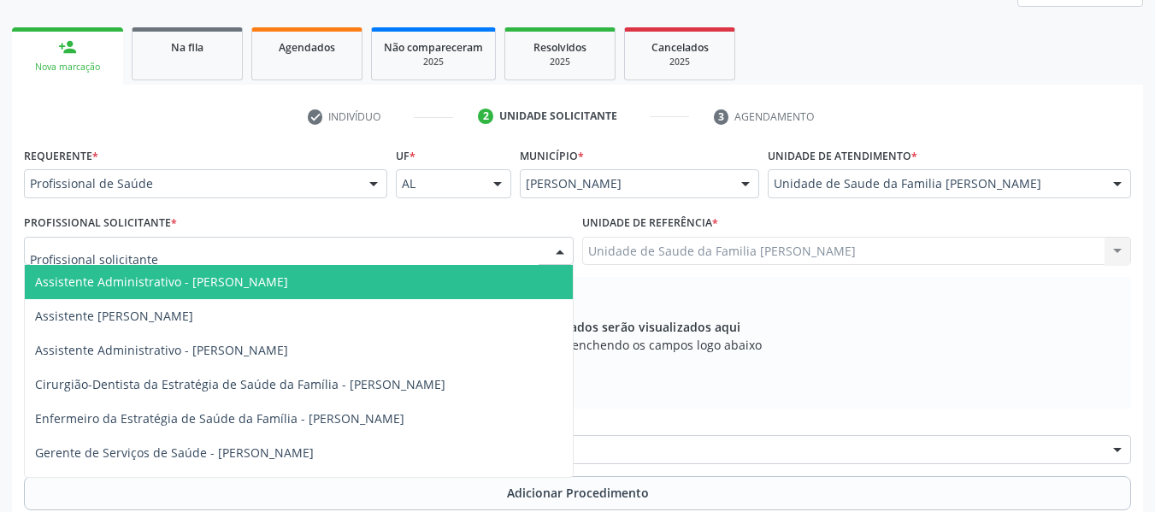
click at [561, 252] on div at bounding box center [560, 252] width 26 height 29
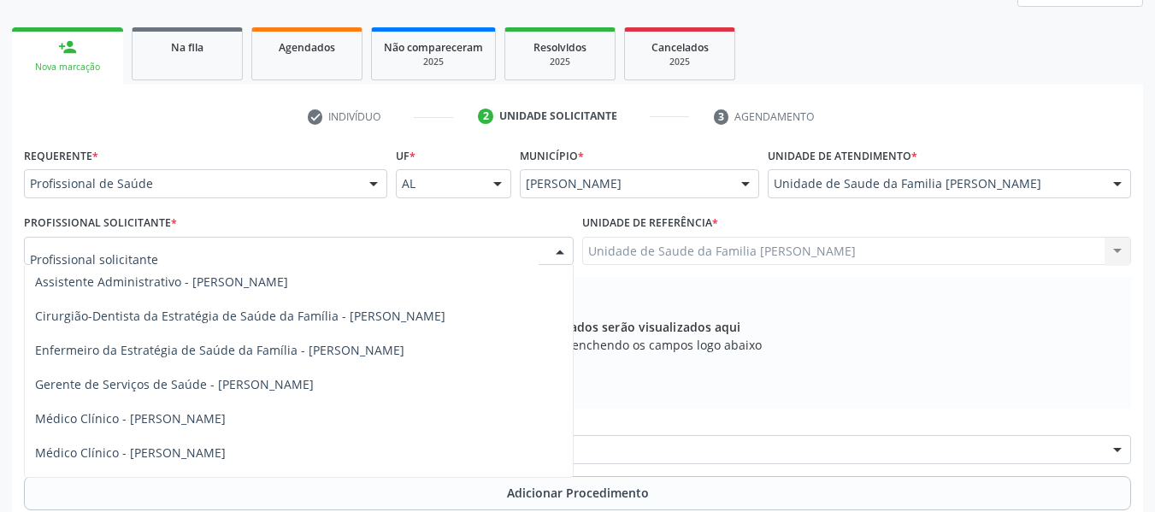
scroll to position [96, 0]
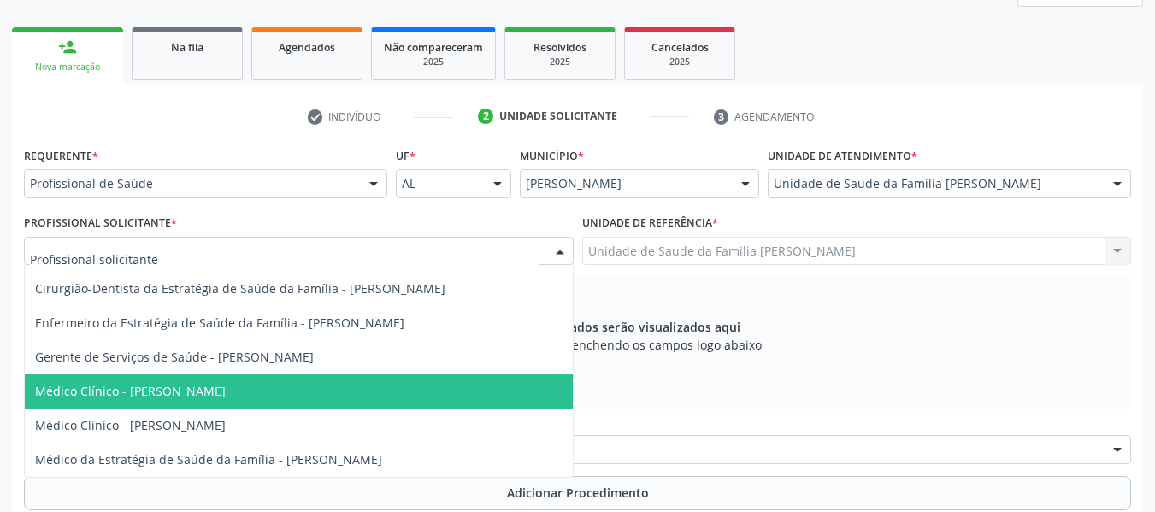
click at [226, 392] on span "Médico Clínico - [PERSON_NAME]" at bounding box center [130, 391] width 191 height 16
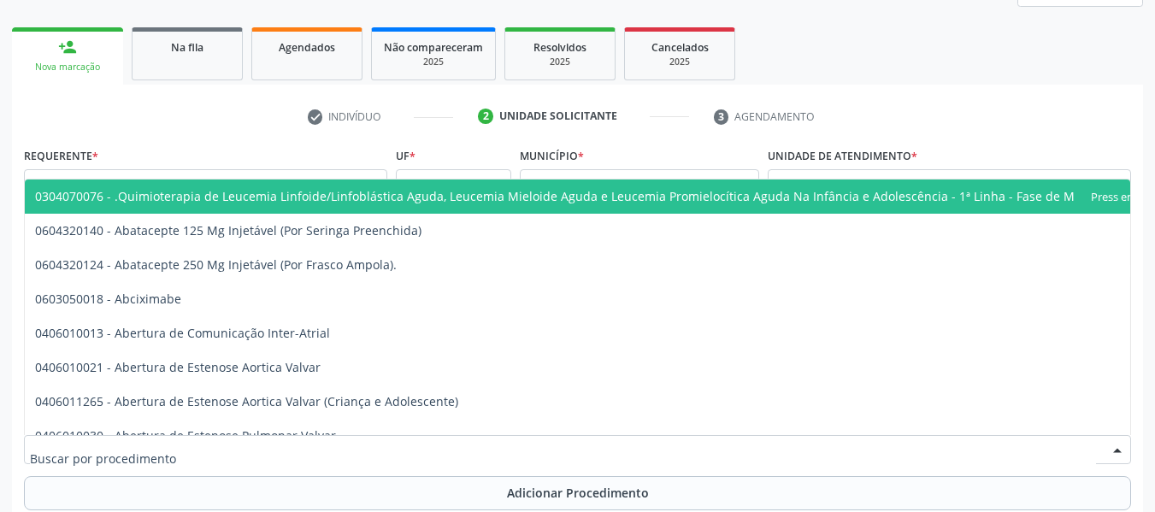
click at [182, 448] on div at bounding box center [577, 449] width 1107 height 29
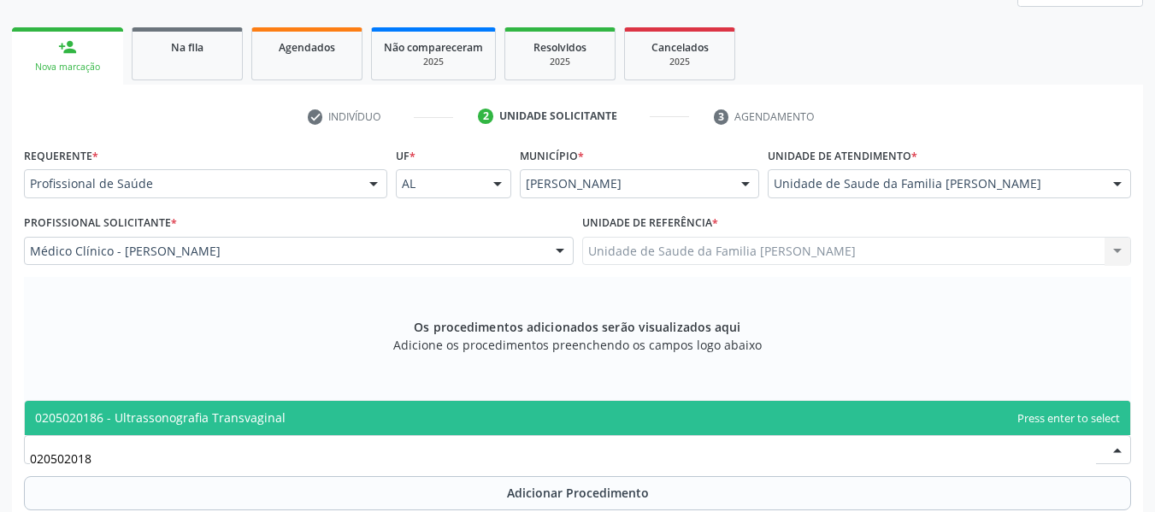
type input "0205020186"
click at [212, 414] on span "0205020186 - Ultrassonografia Transvaginal" at bounding box center [160, 417] width 250 height 16
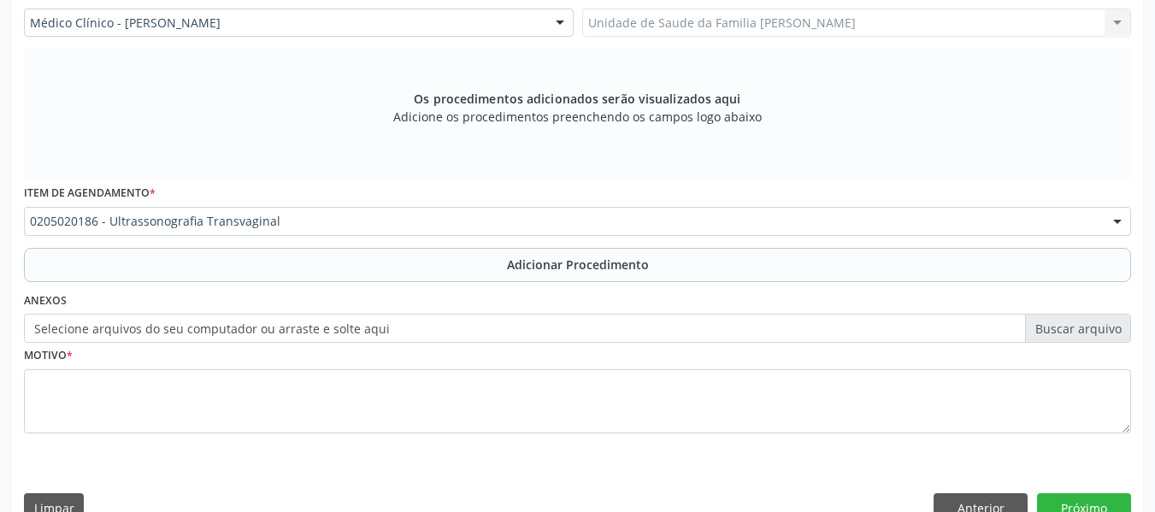
scroll to position [515, 0]
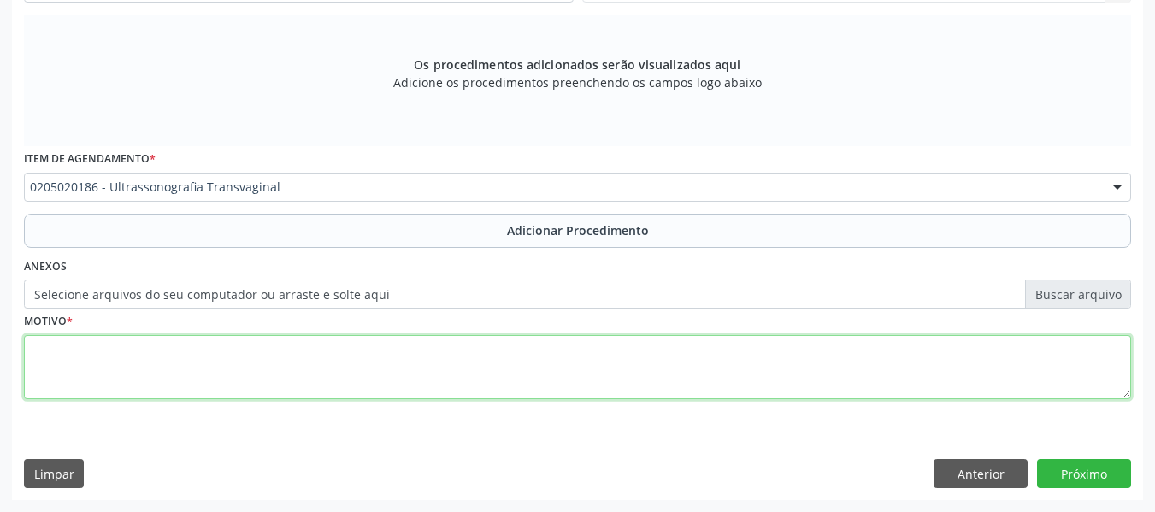
click at [86, 368] on textarea at bounding box center [577, 367] width 1107 height 65
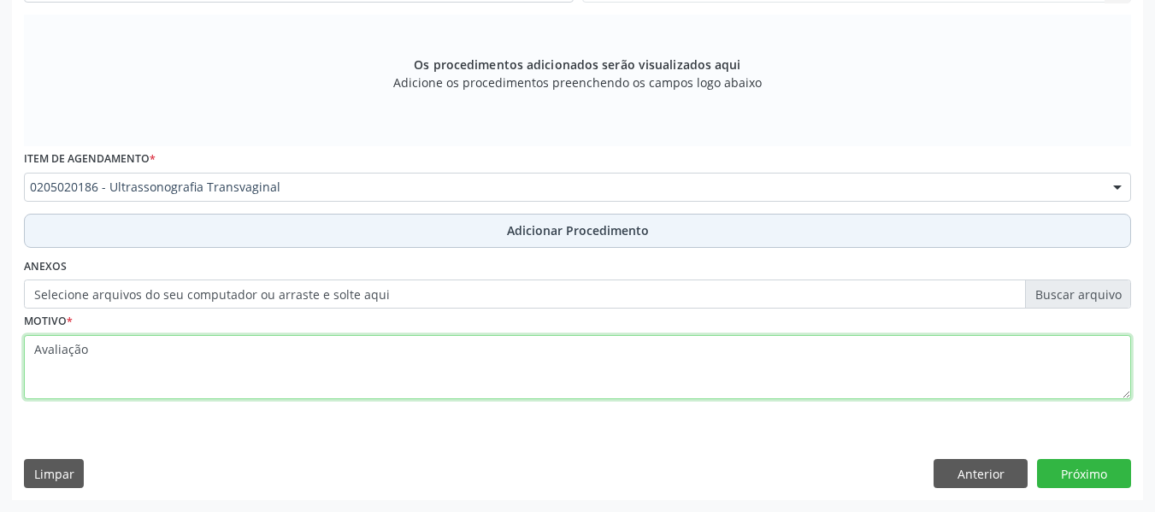
type textarea "Avaliação"
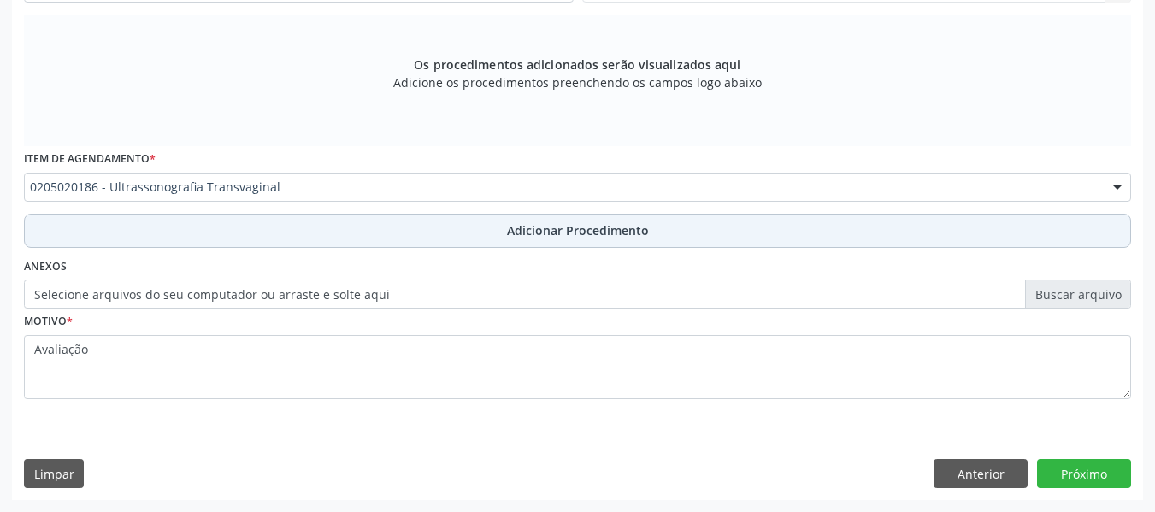
click at [571, 233] on span "Adicionar Procedimento" at bounding box center [578, 230] width 142 height 18
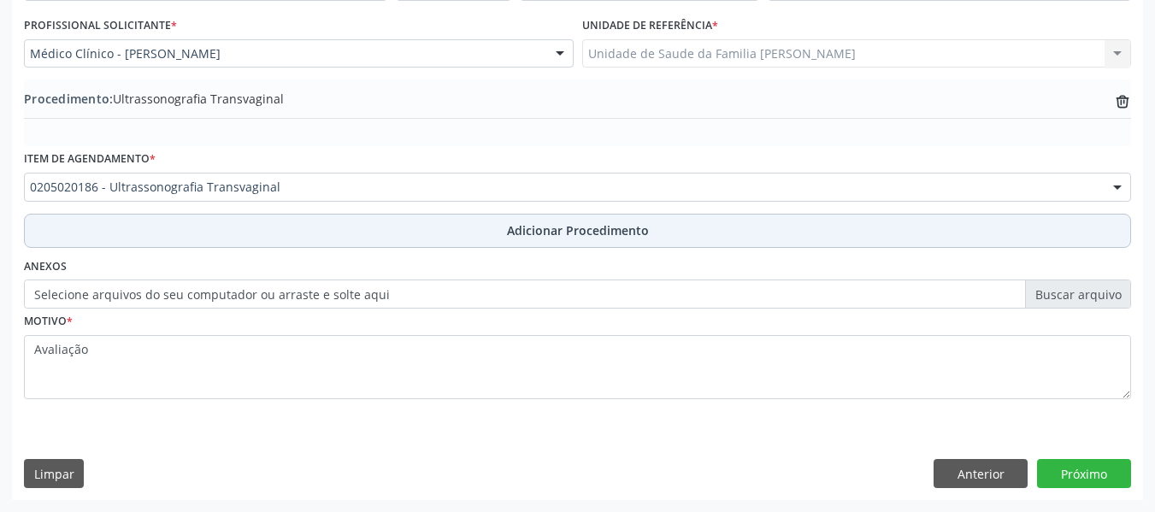
scroll to position [450, 0]
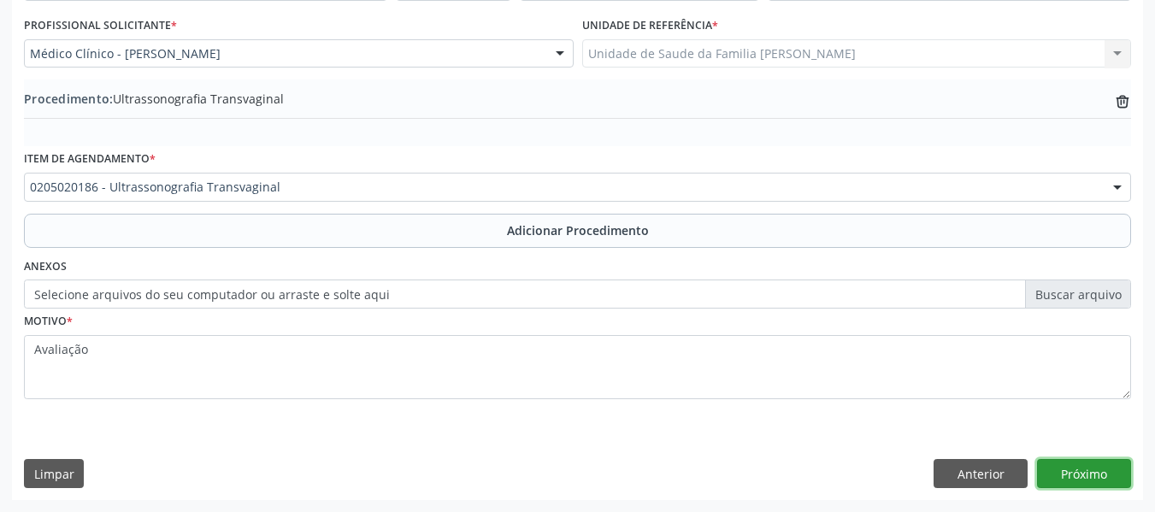
click at [1099, 464] on button "Próximo" at bounding box center [1084, 473] width 94 height 29
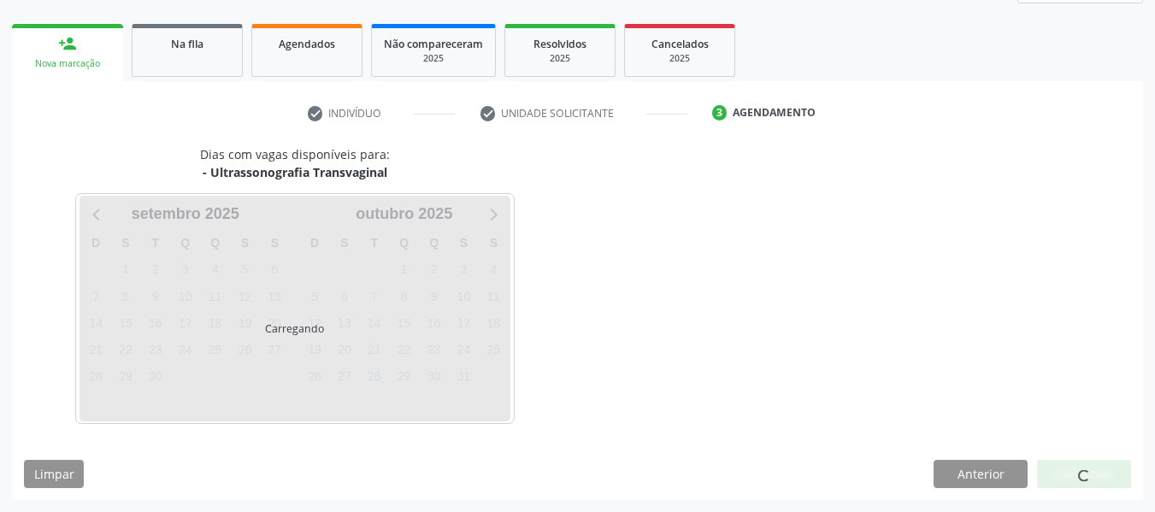
scroll to position [306, 0]
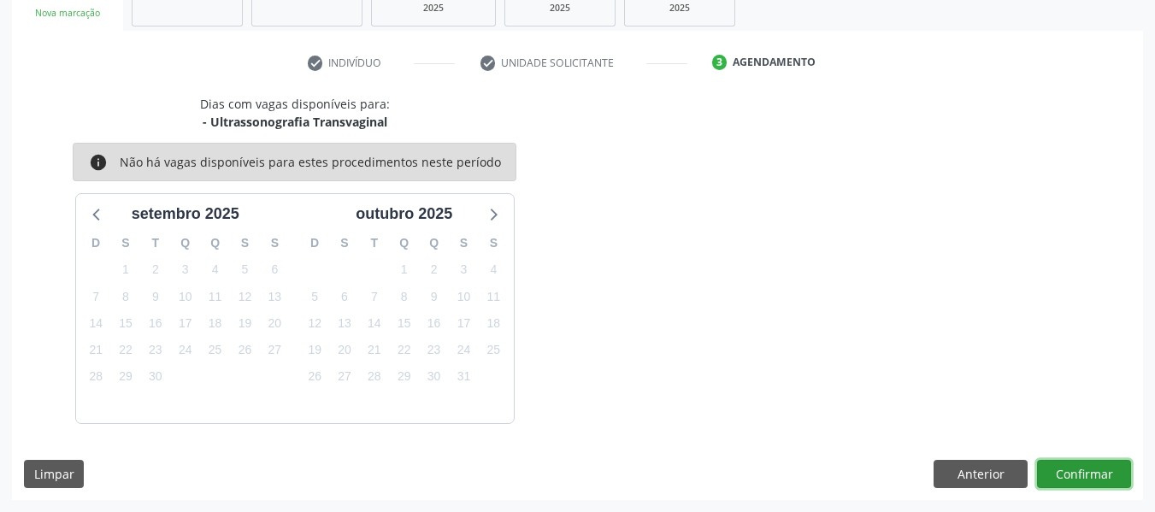
click at [1099, 464] on button "Confirmar" at bounding box center [1084, 474] width 94 height 29
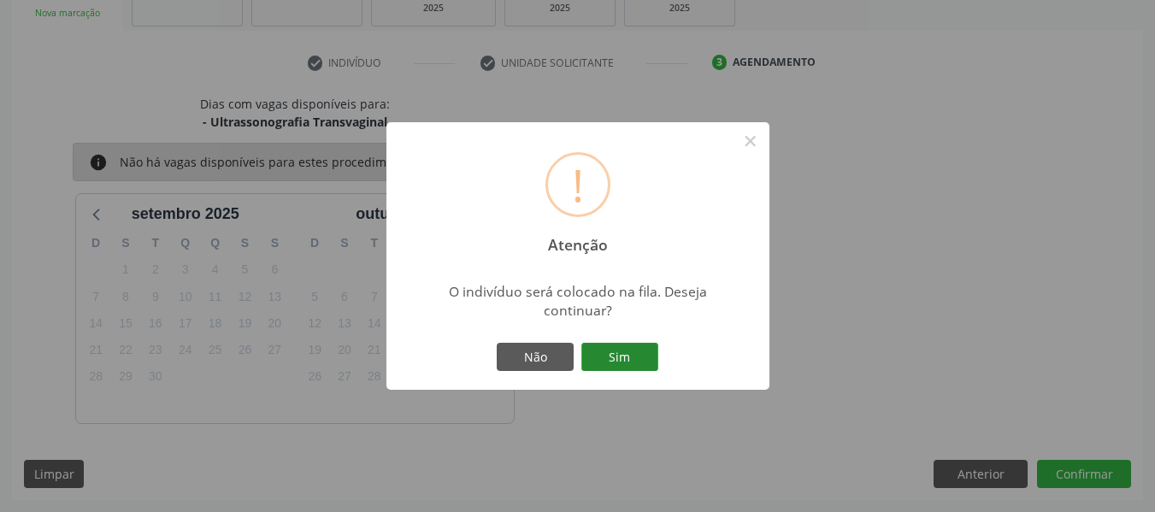
click at [614, 358] on button "Sim" at bounding box center [619, 357] width 77 height 29
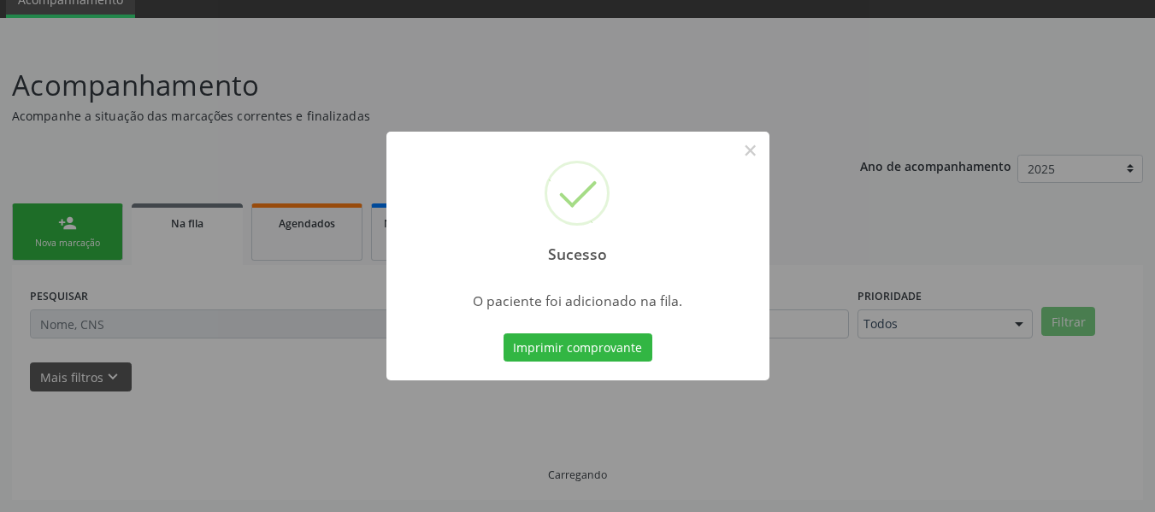
scroll to position [76, 0]
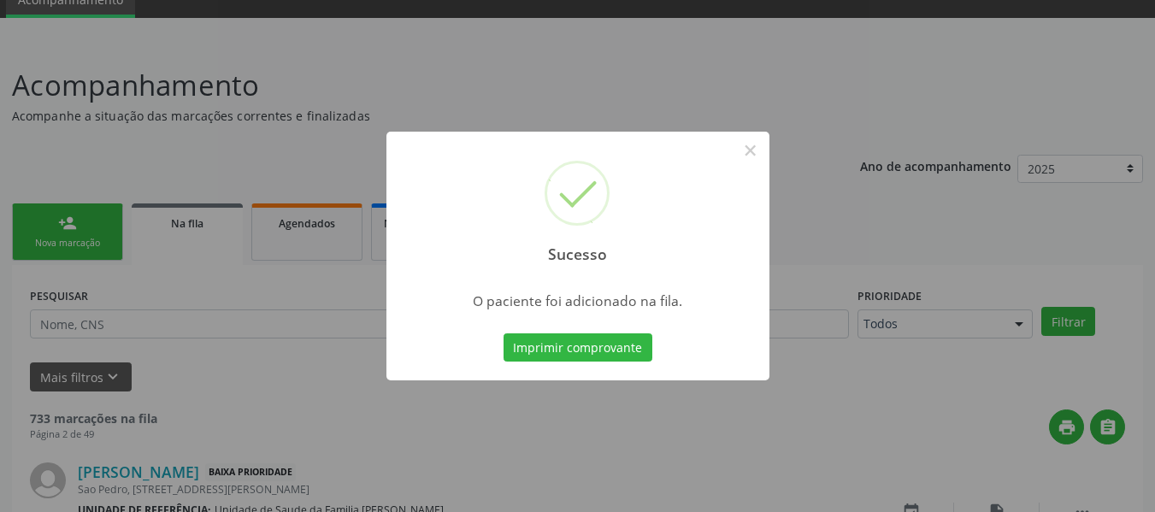
click at [62, 221] on div "Sucesso × O paciente foi adicionado na fila. Imprimir comprovante Cancel" at bounding box center [577, 256] width 1155 height 512
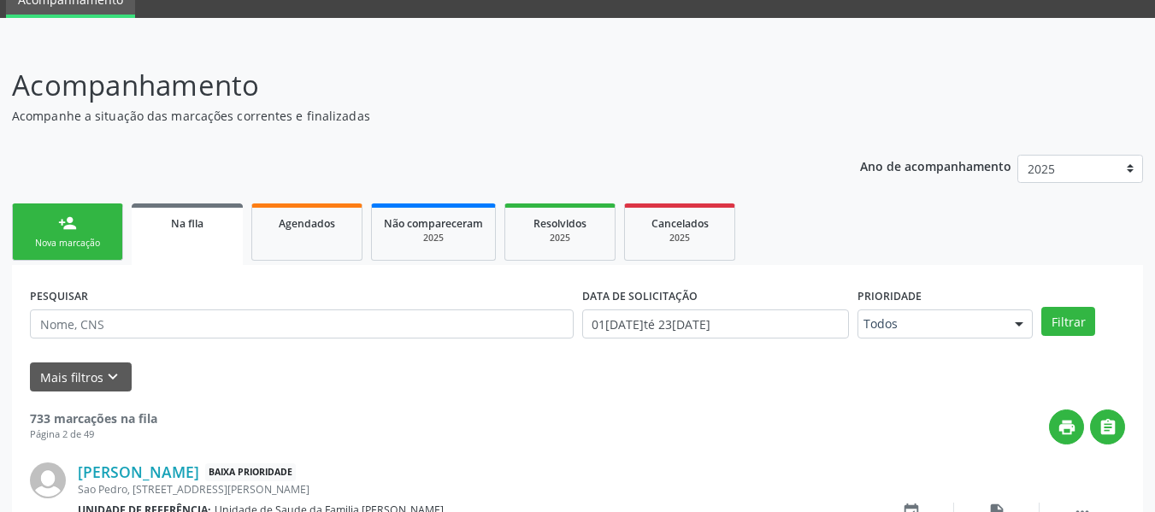
click at [62, 221] on div "person_add" at bounding box center [67, 223] width 19 height 19
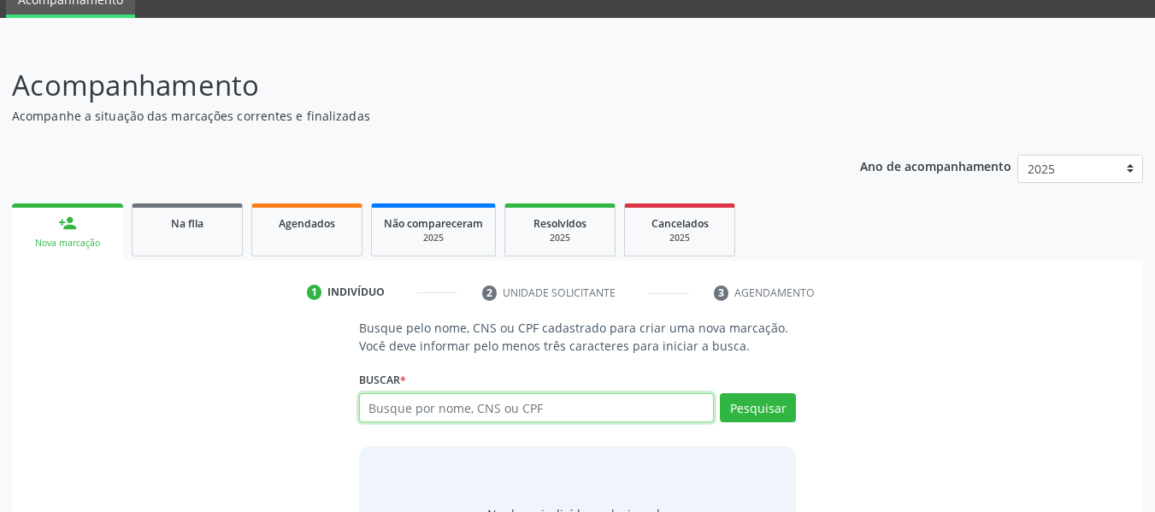
click at [407, 408] on input "text" at bounding box center [537, 407] width 356 height 29
click at [421, 408] on input "703406225096" at bounding box center [537, 407] width 356 height 29
click at [458, 405] on input "70340625096" at bounding box center [537, 407] width 356 height 29
type input "703406250969816"
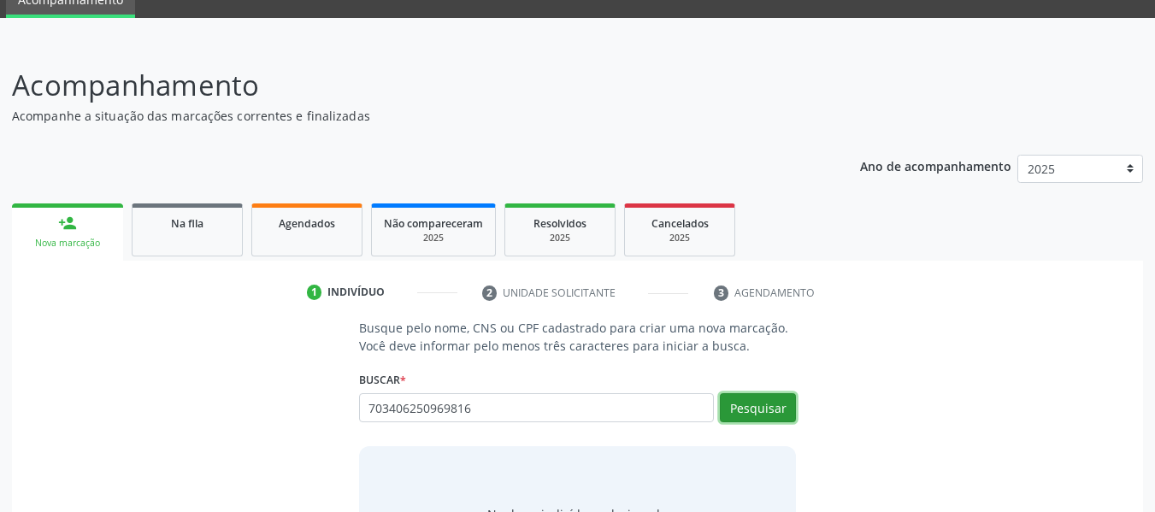
click at [754, 401] on button "Pesquisar" at bounding box center [758, 407] width 76 height 29
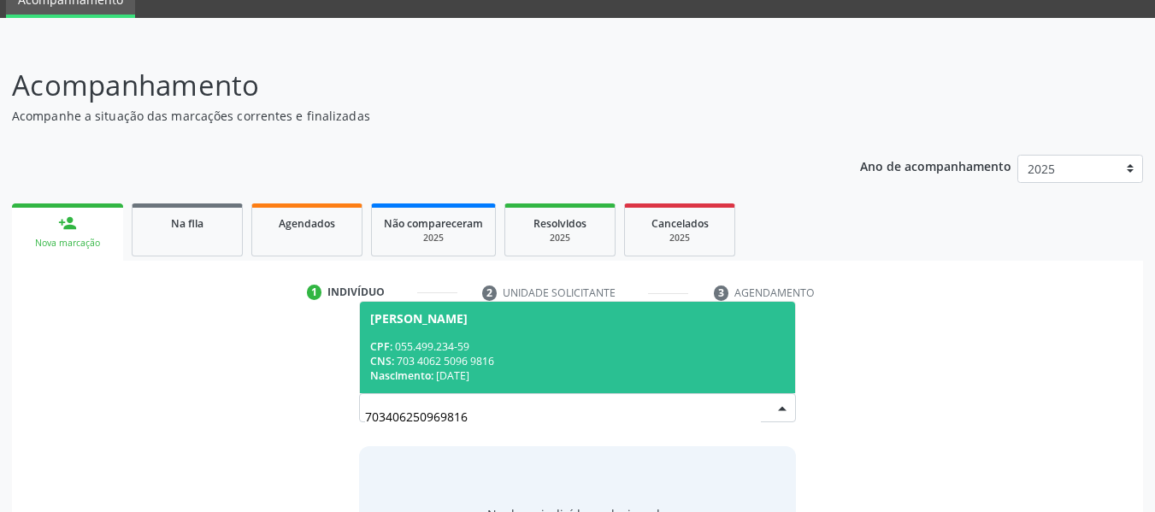
click at [426, 356] on div "CNS: 703 4062 5096 9816" at bounding box center [577, 361] width 415 height 15
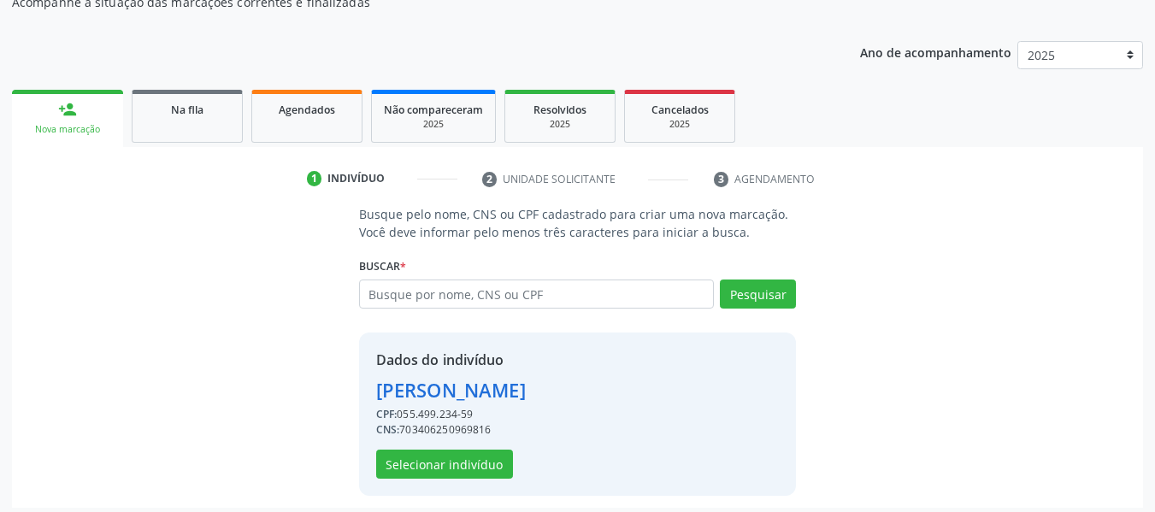
scroll to position [197, 0]
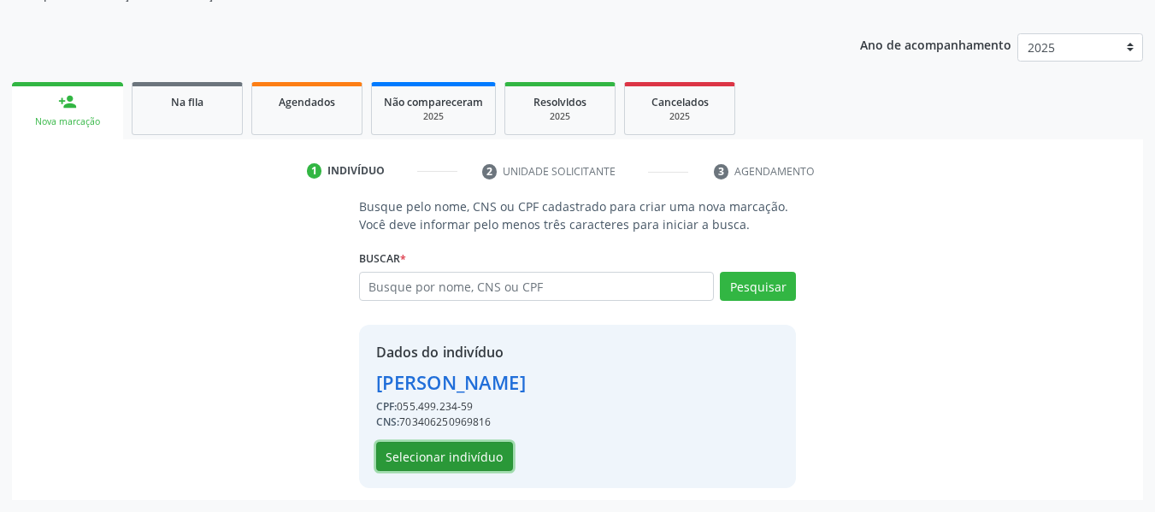
click at [433, 460] on button "Selecionar indivíduo" at bounding box center [444, 456] width 137 height 29
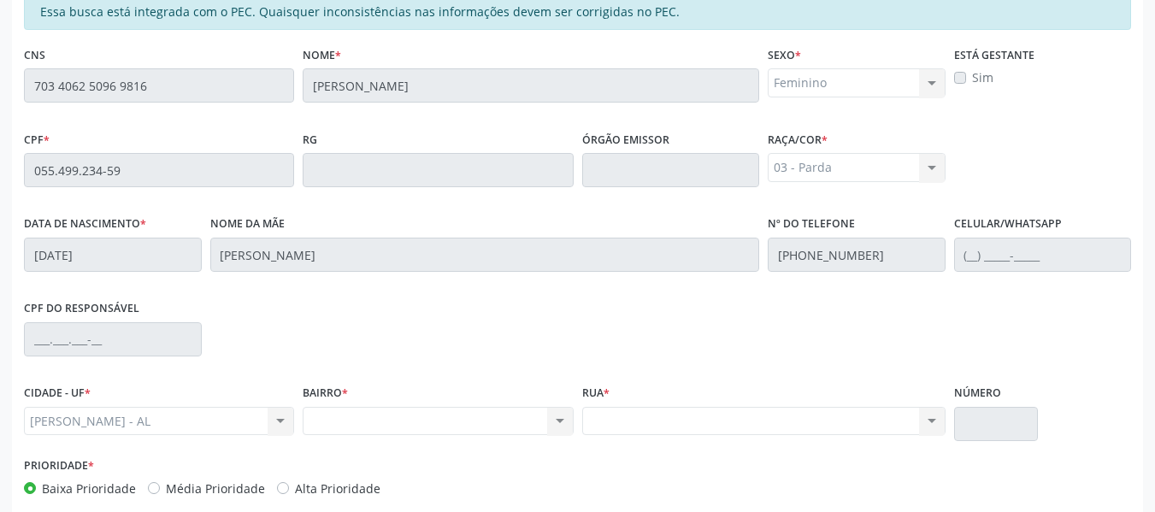
scroll to position [488, 0]
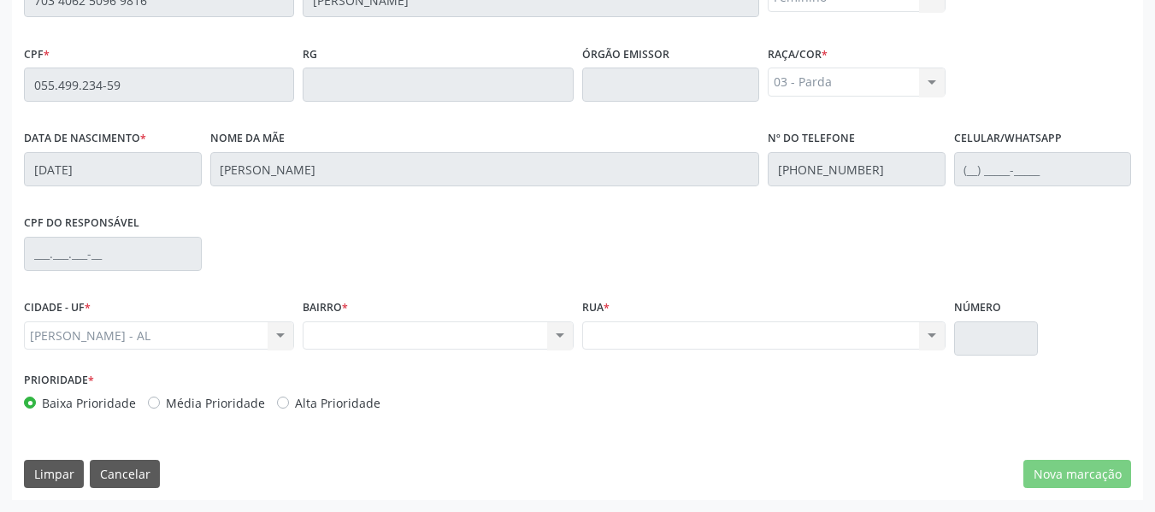
click at [556, 333] on div "Nenhum resultado encontrado para: " " Não há nenhuma opção para ser exibida." at bounding box center [438, 335] width 270 height 29
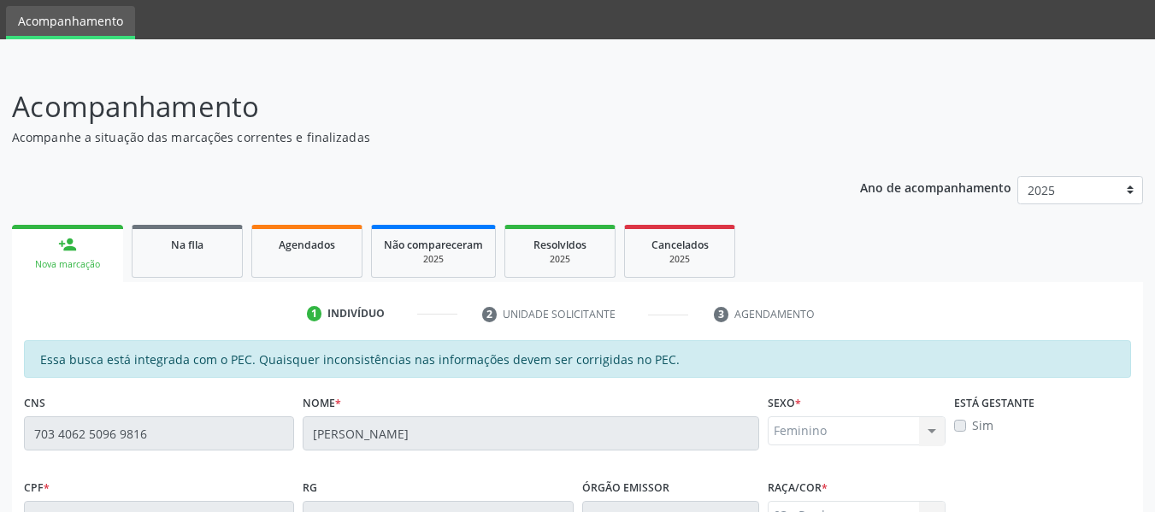
scroll to position [0, 0]
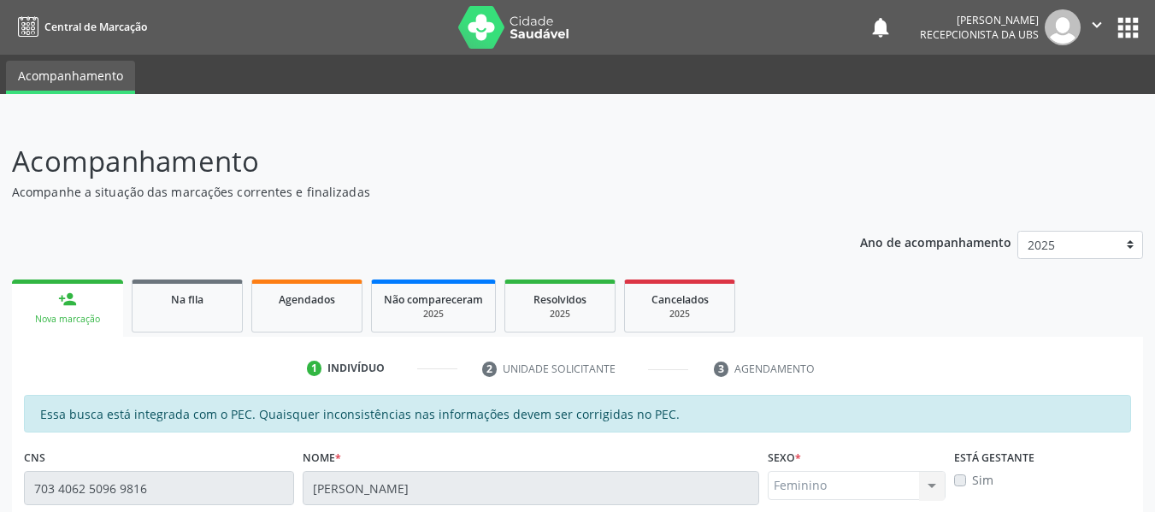
click at [62, 299] on div "person_add" at bounding box center [67, 299] width 19 height 19
click at [64, 300] on div "person_add" at bounding box center [67, 299] width 19 height 19
click at [62, 297] on div "person_add" at bounding box center [67, 299] width 19 height 19
